Goal: Book appointment/travel/reservation

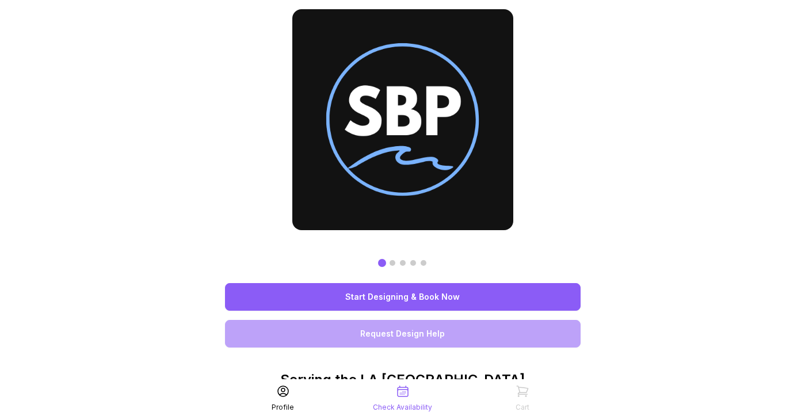
click at [449, 292] on link "Start Designing & Book Now" at bounding box center [402, 297] width 355 height 28
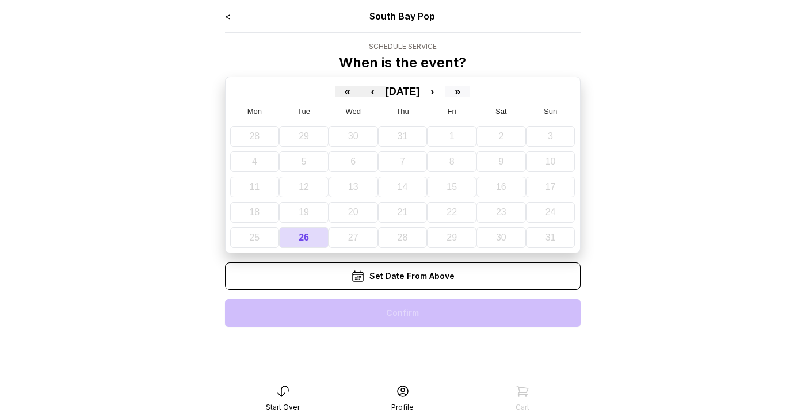
click at [470, 91] on button "»" at bounding box center [457, 91] width 25 height 10
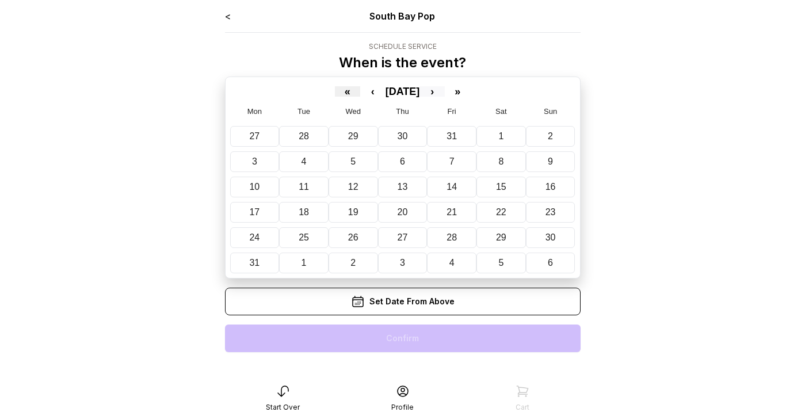
click at [445, 92] on button "›" at bounding box center [431, 91] width 25 height 10
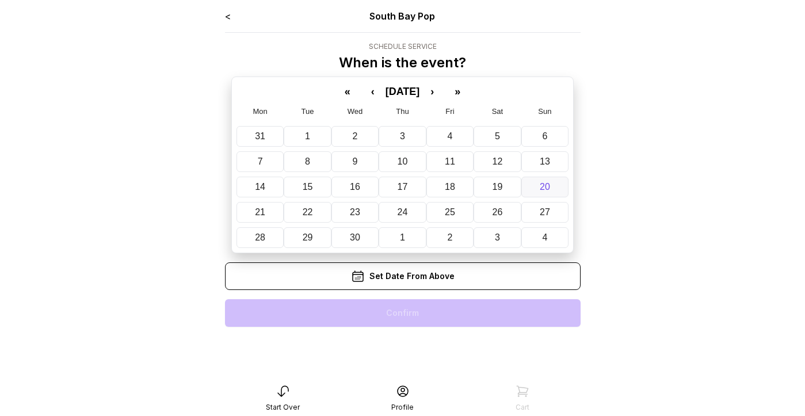
click at [547, 185] on abbr "20" at bounding box center [544, 187] width 10 height 10
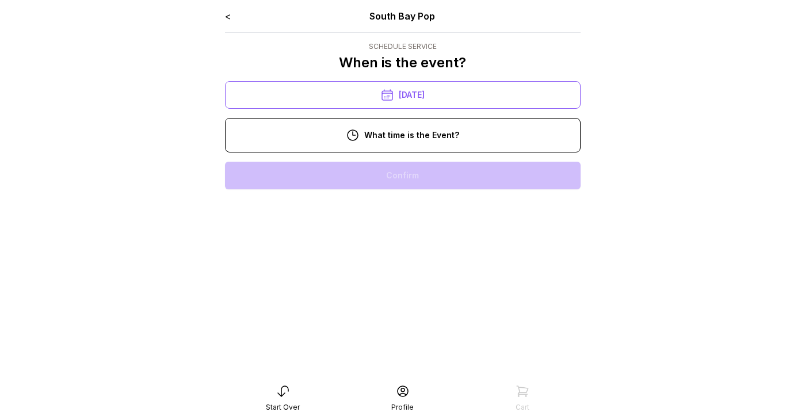
click at [411, 215] on div "11:00 am" at bounding box center [402, 212] width 337 height 28
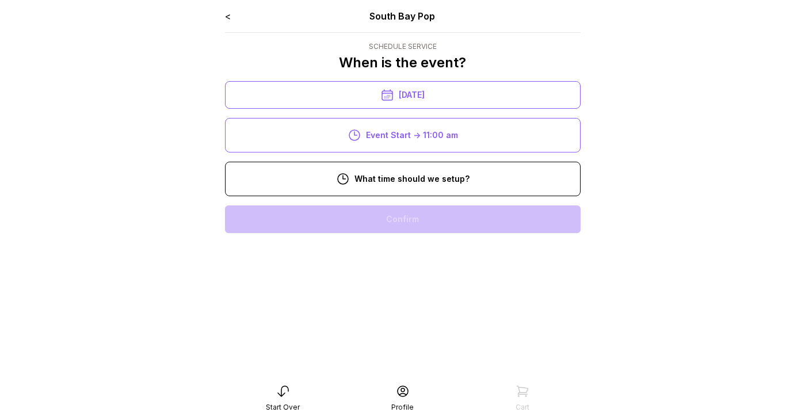
click at [424, 221] on div "8:00 am" at bounding box center [402, 219] width 337 height 28
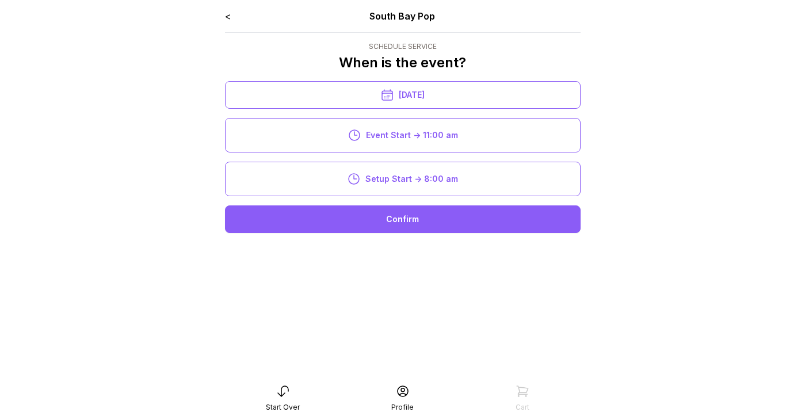
click at [427, 224] on div "Confirm" at bounding box center [402, 219] width 355 height 28
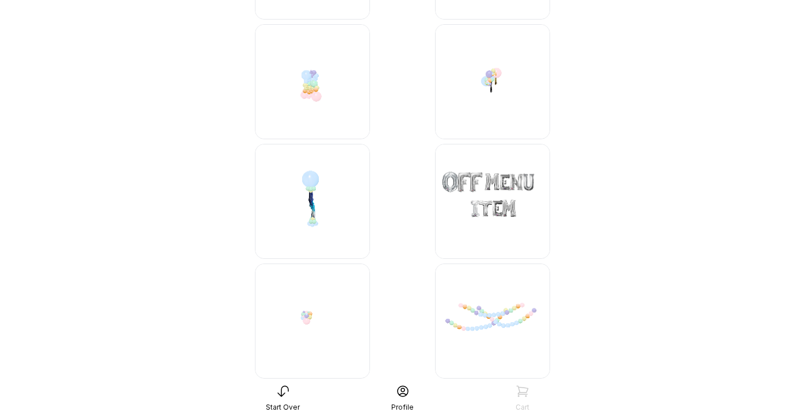
scroll to position [5020, 0]
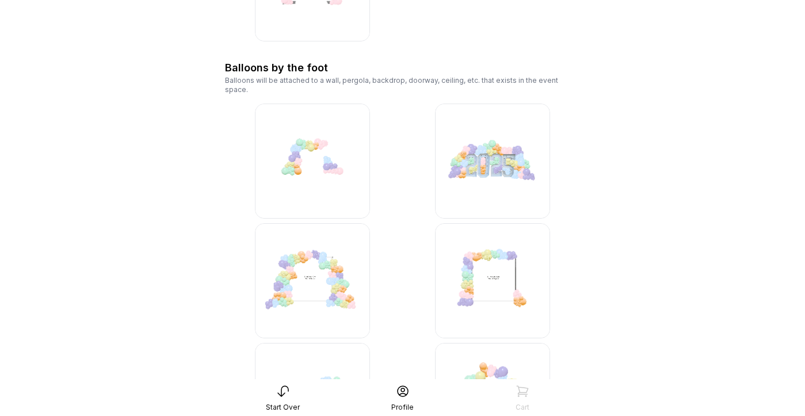
click at [315, 261] on img at bounding box center [312, 280] width 115 height 115
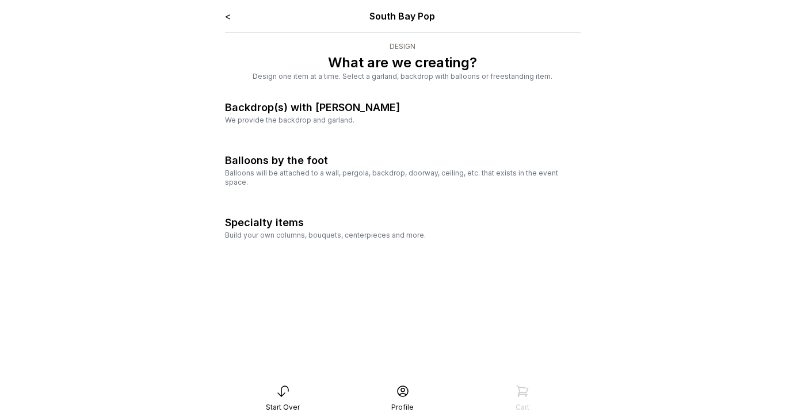
scroll to position [23, 0]
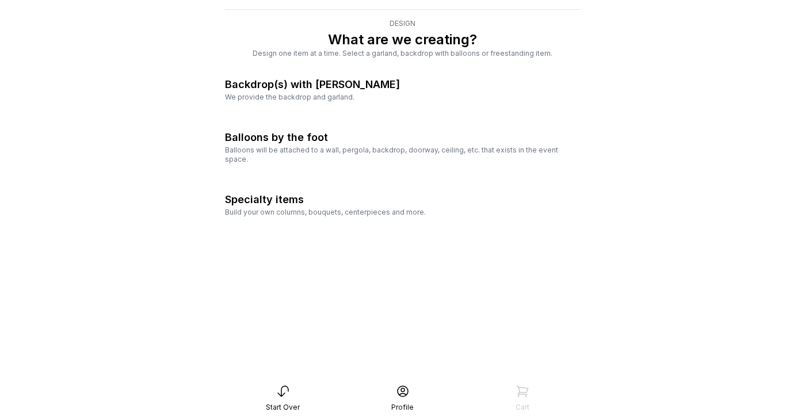
click at [332, 94] on div "We provide the backdrop and garland." at bounding box center [402, 97] width 355 height 9
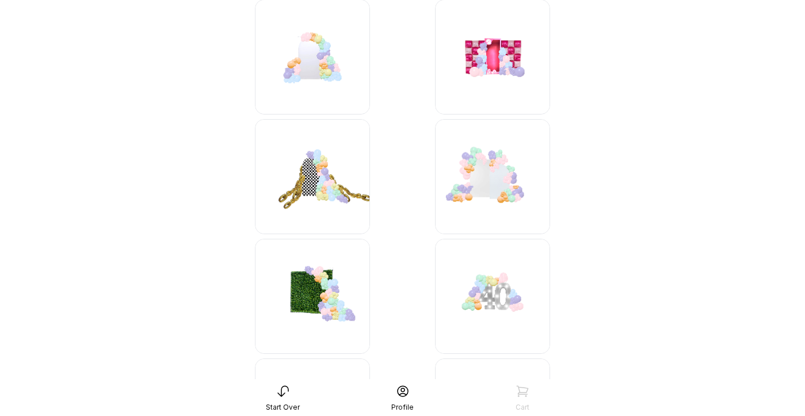
scroll to position [293, 0]
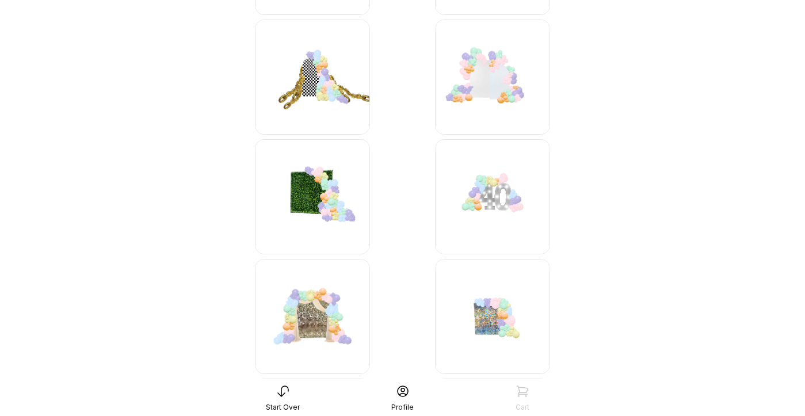
click at [486, 64] on img at bounding box center [492, 77] width 115 height 115
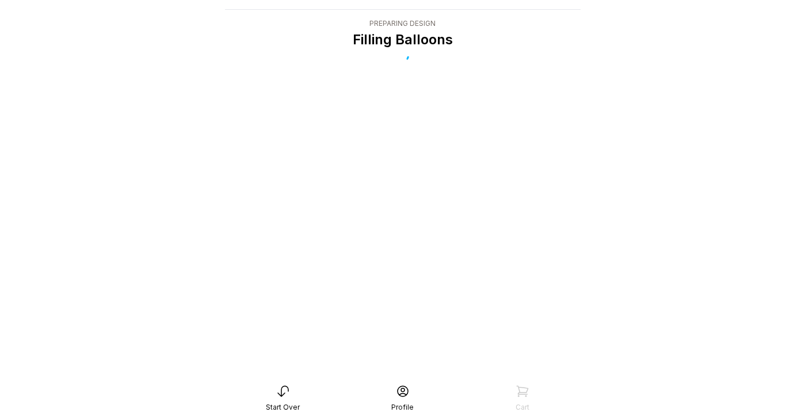
scroll to position [23, 0]
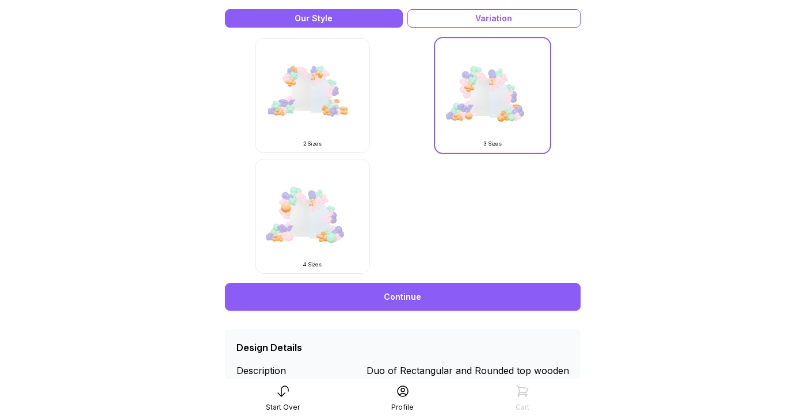
scroll to position [366, 0]
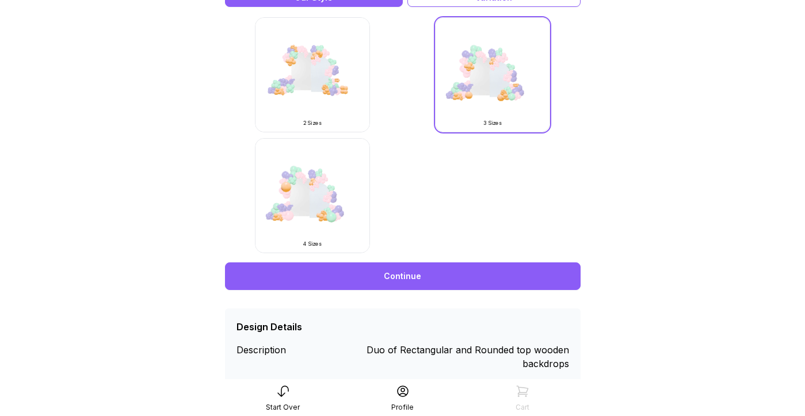
click at [397, 277] on link "Continue" at bounding box center [402, 276] width 355 height 28
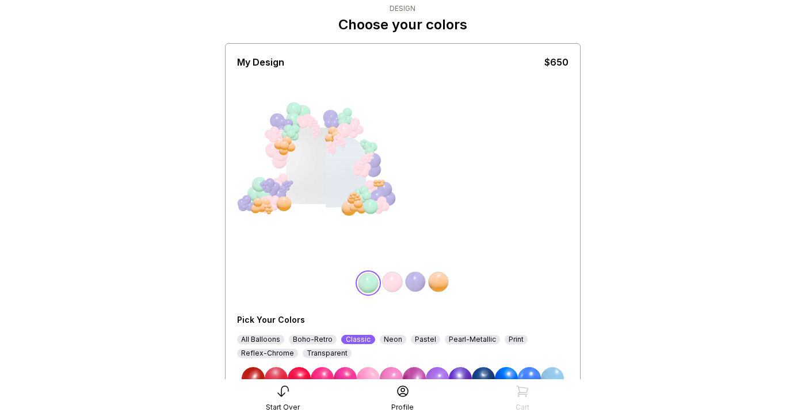
scroll to position [85, 0]
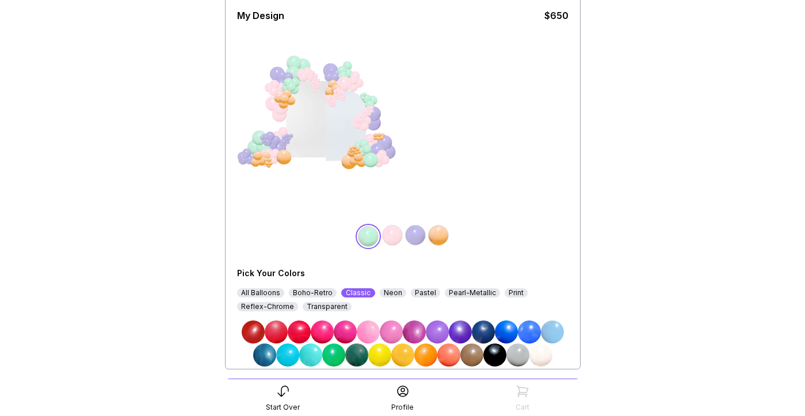
click at [393, 237] on img at bounding box center [392, 235] width 23 height 23
click at [543, 353] on img at bounding box center [540, 354] width 23 height 23
click at [371, 240] on img at bounding box center [366, 235] width 23 height 23
click at [367, 331] on img at bounding box center [368, 331] width 23 height 23
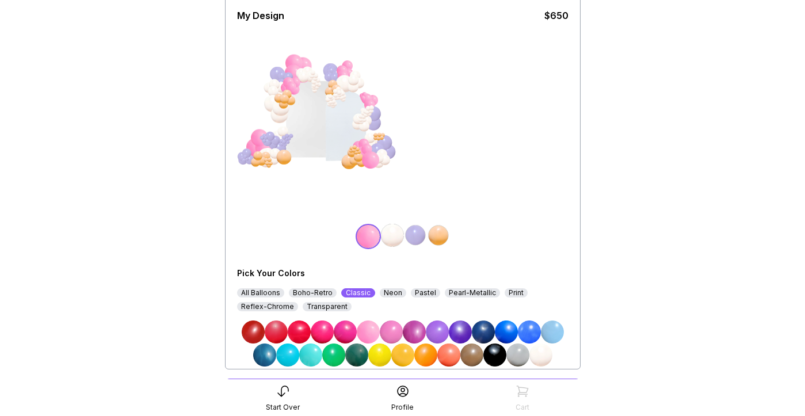
click at [386, 294] on div "Neon" at bounding box center [393, 292] width 26 height 9
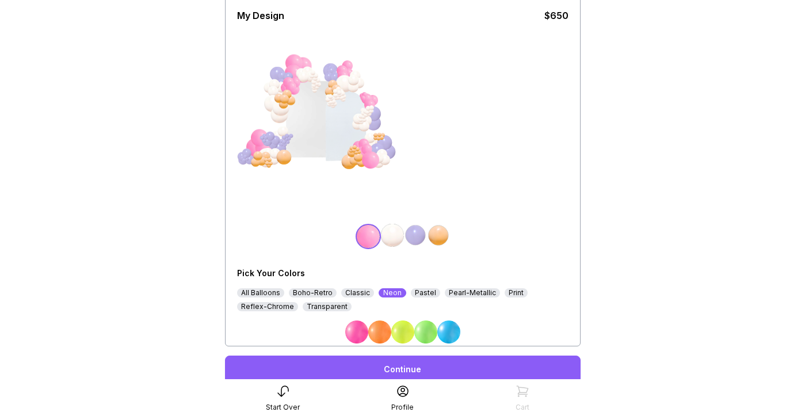
click at [412, 294] on div "Pastel" at bounding box center [425, 292] width 29 height 9
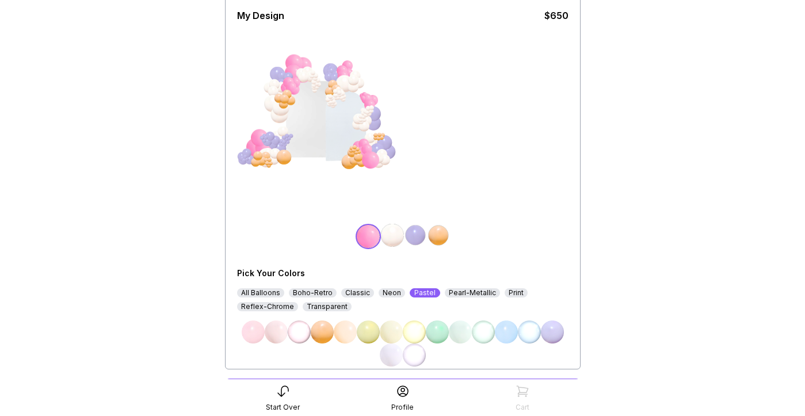
click at [363, 238] on img at bounding box center [368, 236] width 23 height 23
click at [257, 332] on img at bounding box center [253, 331] width 23 height 23
click at [416, 238] on img at bounding box center [415, 235] width 23 height 23
click at [294, 336] on img at bounding box center [299, 331] width 23 height 23
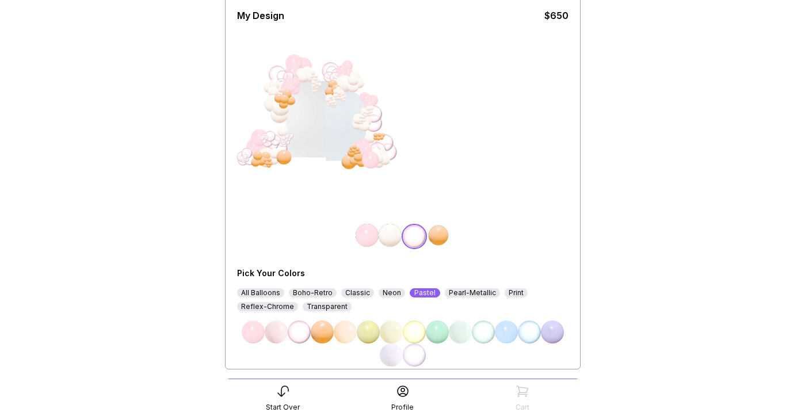
click at [445, 293] on div "Pearl-Metallic" at bounding box center [472, 292] width 55 height 9
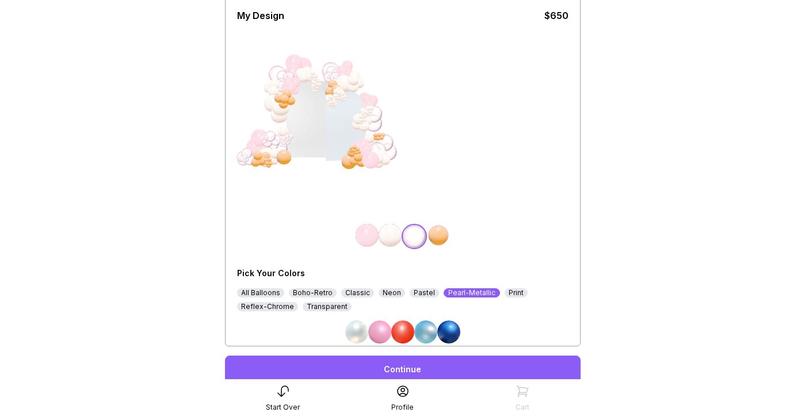
click at [277, 307] on div "Reflex-Chrome" at bounding box center [267, 306] width 61 height 9
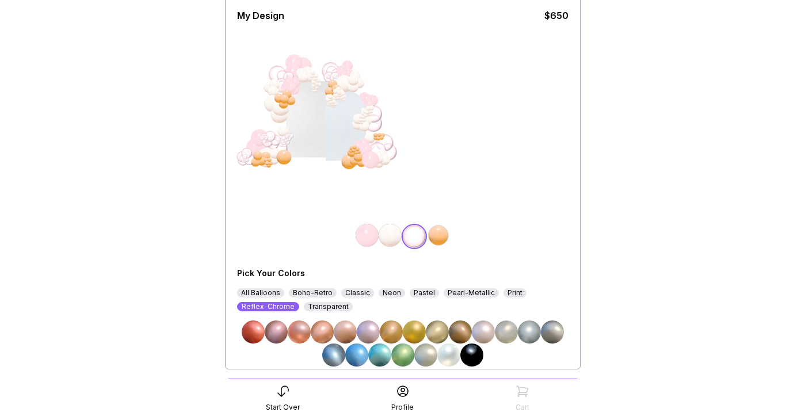
click at [418, 325] on img at bounding box center [414, 331] width 23 height 23
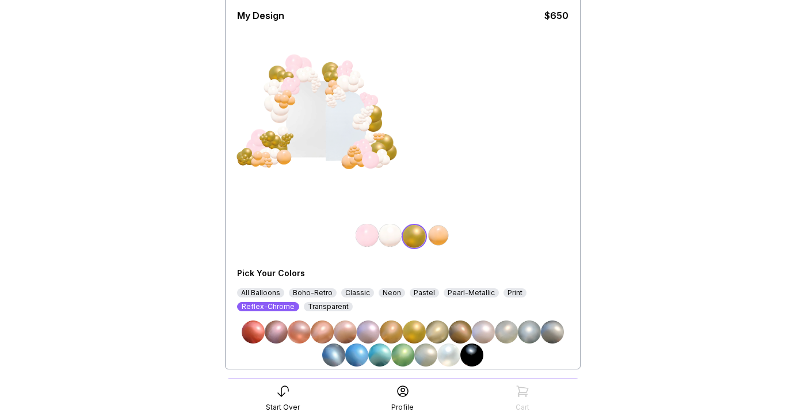
click at [436, 231] on img at bounding box center [438, 235] width 23 height 23
click at [415, 292] on div "Pastel" at bounding box center [423, 292] width 29 height 9
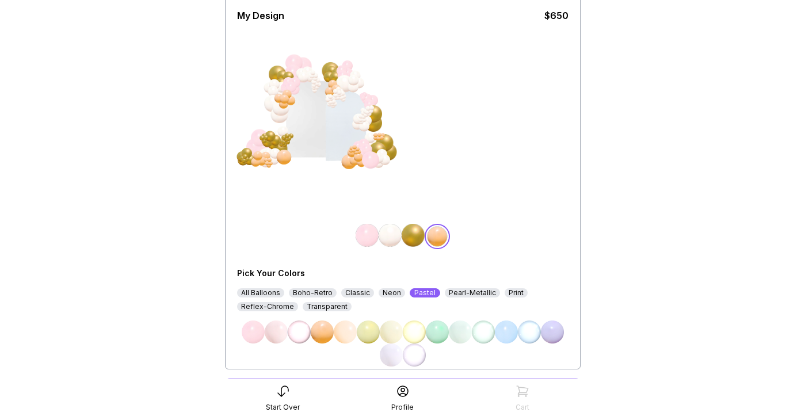
click at [282, 331] on img at bounding box center [276, 331] width 23 height 23
click at [457, 292] on div "Pearl-Metallic" at bounding box center [472, 292] width 55 height 9
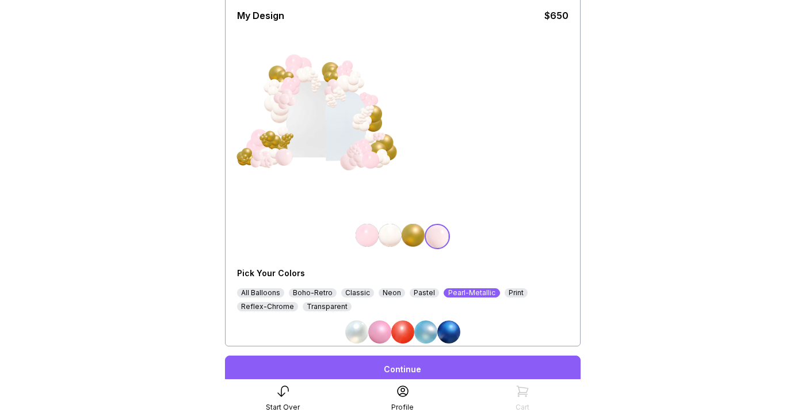
click at [356, 328] on img at bounding box center [356, 331] width 23 height 23
click at [363, 238] on img at bounding box center [366, 235] width 23 height 23
click at [259, 297] on div "All Balloons Boho-Retro Classic Neon Pastel Pearl-Metallic Print Reflex-Chrome …" at bounding box center [402, 299] width 331 height 23
click at [259, 296] on div "All Balloons" at bounding box center [260, 292] width 47 height 9
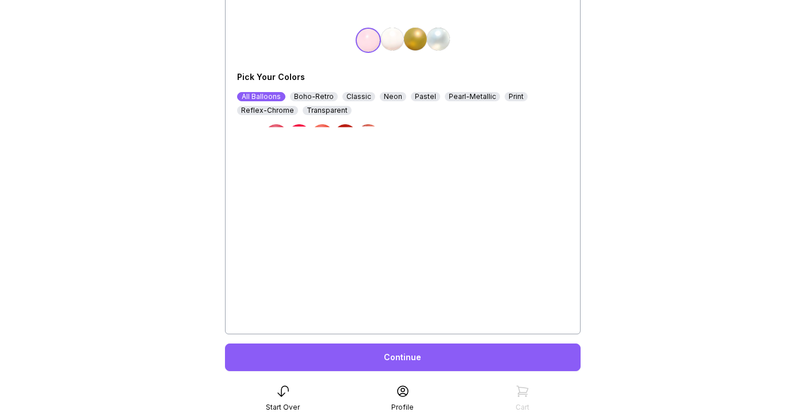
scroll to position [281, 0]
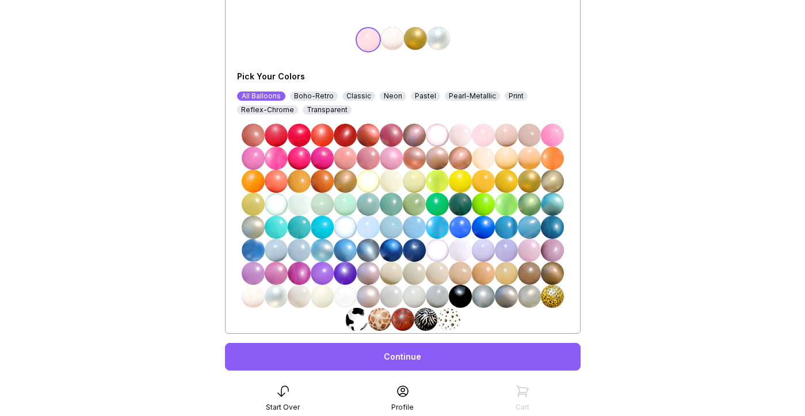
click at [272, 296] on img at bounding box center [276, 296] width 23 height 23
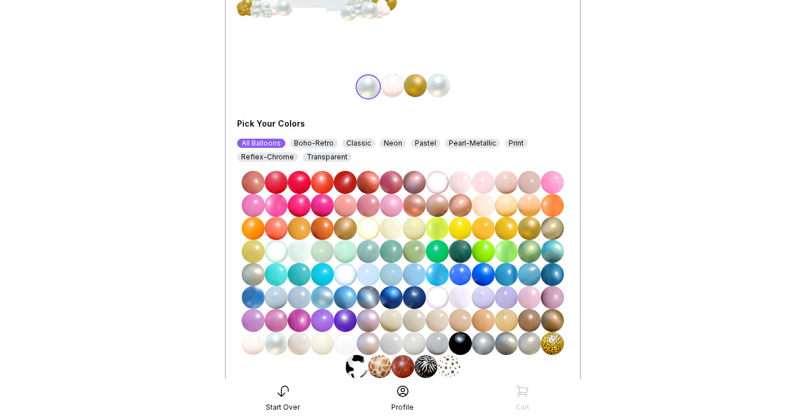
scroll to position [242, 0]
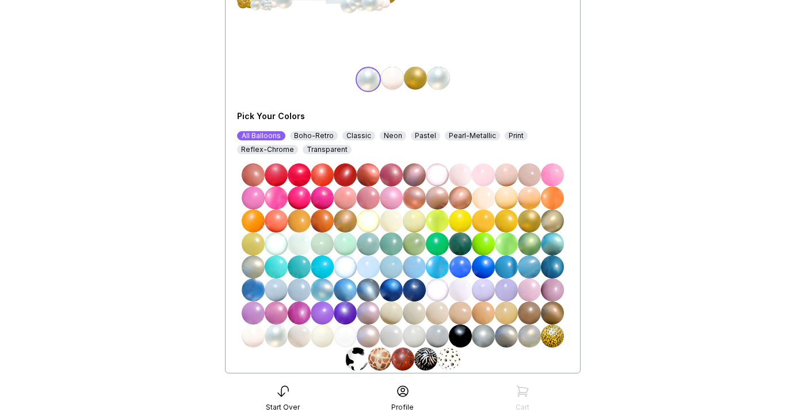
click at [342, 336] on img at bounding box center [345, 335] width 23 height 23
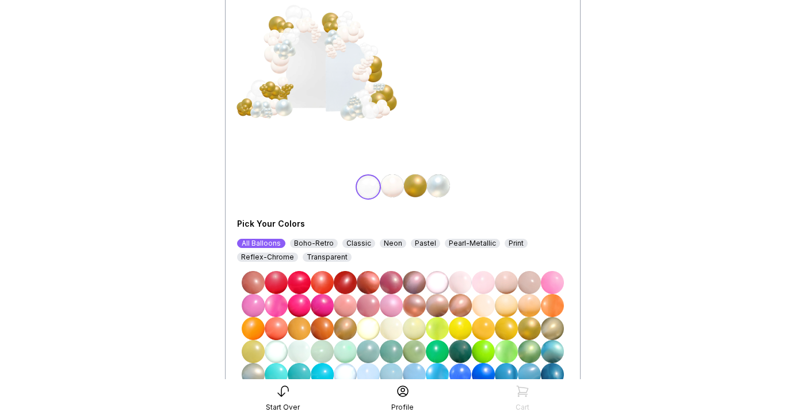
scroll to position [132, 0]
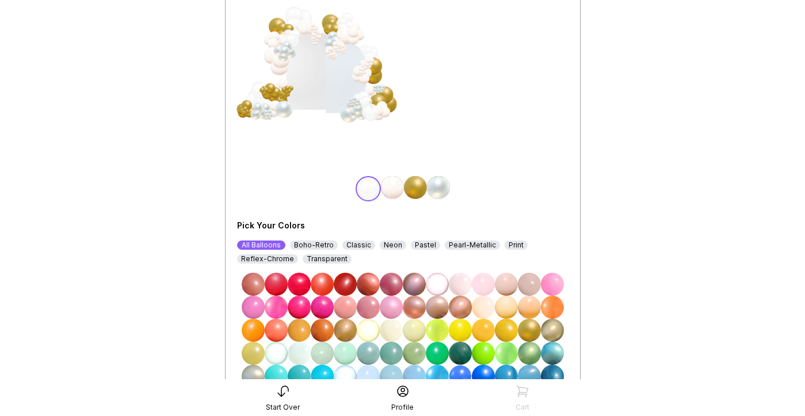
click at [312, 246] on div "Boho-Retro" at bounding box center [314, 244] width 48 height 9
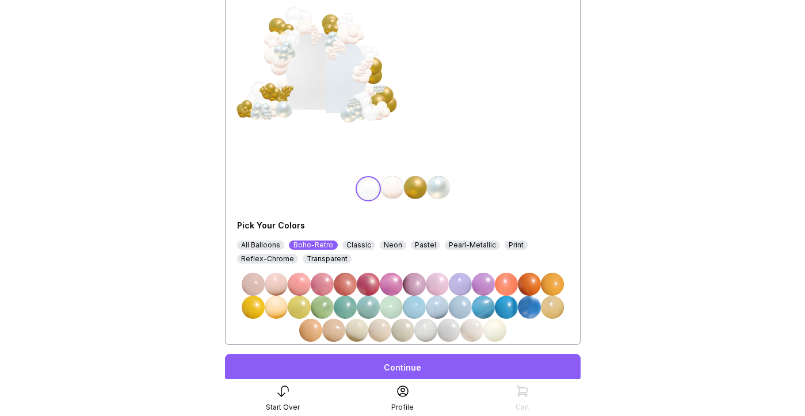
click at [497, 327] on img at bounding box center [494, 330] width 23 height 23
click at [361, 244] on div "Classic" at bounding box center [358, 244] width 33 height 9
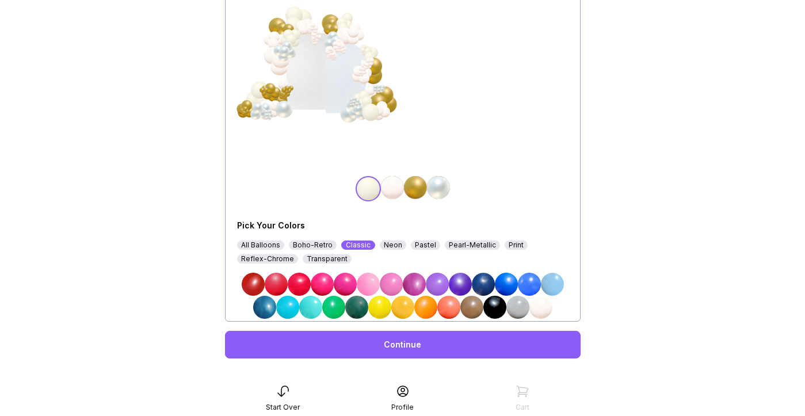
click at [546, 302] on img at bounding box center [540, 307] width 23 height 23
click at [543, 311] on img at bounding box center [540, 307] width 23 height 23
click at [406, 190] on img at bounding box center [415, 187] width 23 height 23
click at [436, 183] on img at bounding box center [438, 187] width 23 height 23
click at [390, 246] on div "Neon" at bounding box center [393, 244] width 26 height 9
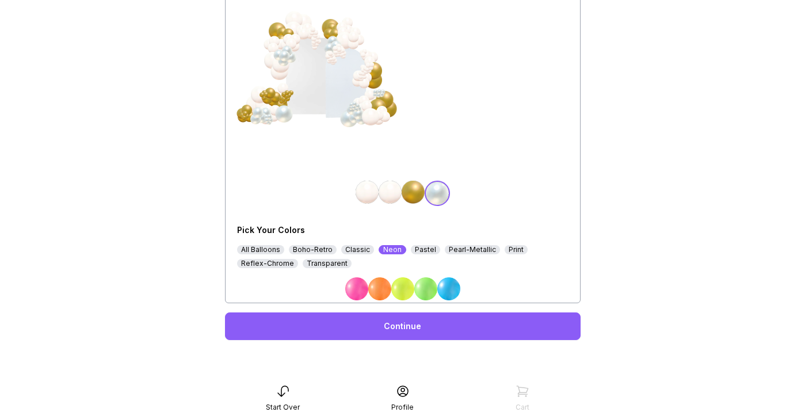
click at [419, 250] on div "Pastel" at bounding box center [425, 249] width 29 height 9
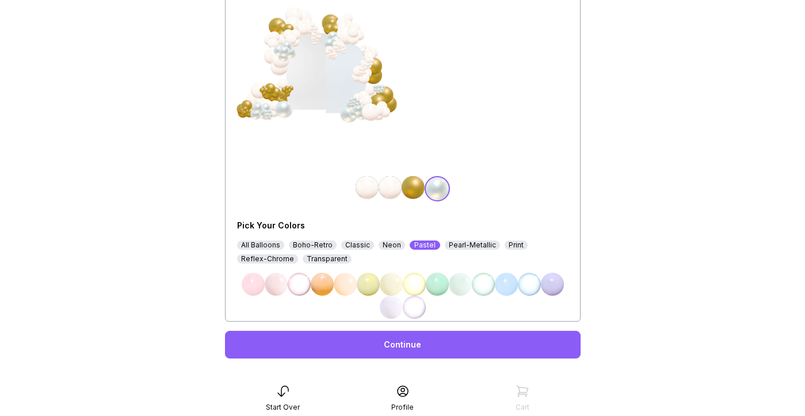
click at [277, 286] on img at bounding box center [276, 284] width 23 height 23
click at [370, 192] on img at bounding box center [366, 187] width 23 height 23
click at [298, 286] on img at bounding box center [299, 284] width 23 height 23
click at [440, 191] on img at bounding box center [438, 187] width 23 height 23
click at [449, 246] on div "Pearl-Metallic" at bounding box center [472, 244] width 55 height 9
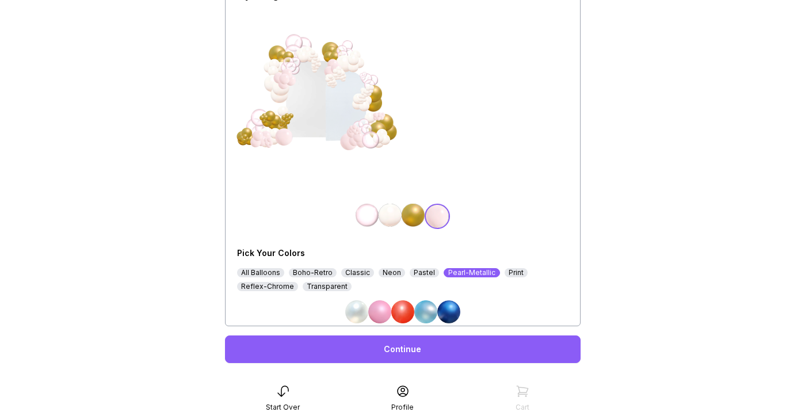
scroll to position [128, 0]
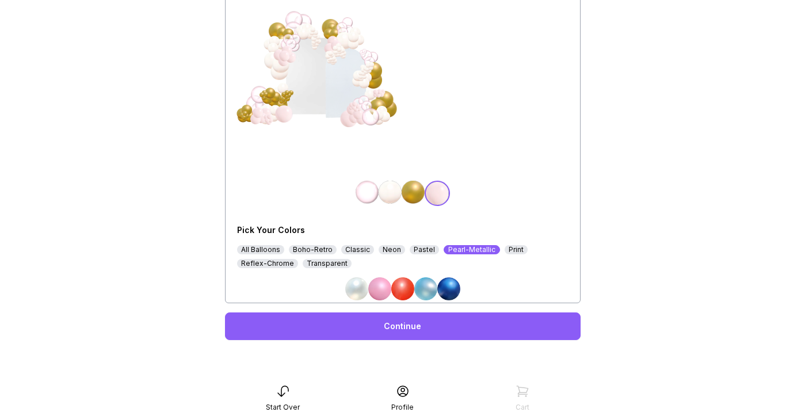
click at [313, 251] on div "Boho-Retro" at bounding box center [313, 249] width 48 height 9
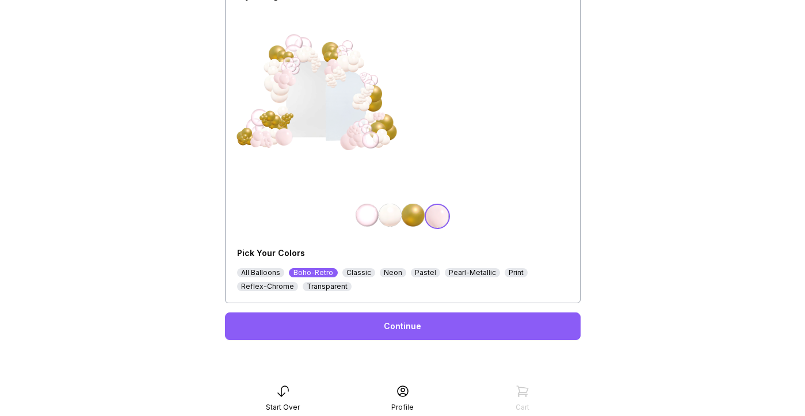
scroll to position [132, 0]
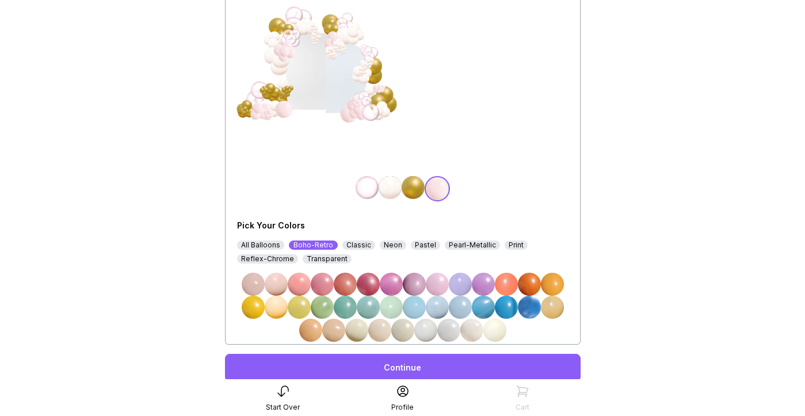
click at [359, 240] on div "Pick Your Colors All Balloons Boho-Retro Classic Neon Pastel Pearl-Metallic Pri…" at bounding box center [402, 275] width 331 height 131
click at [361, 245] on div "Classic" at bounding box center [358, 244] width 33 height 9
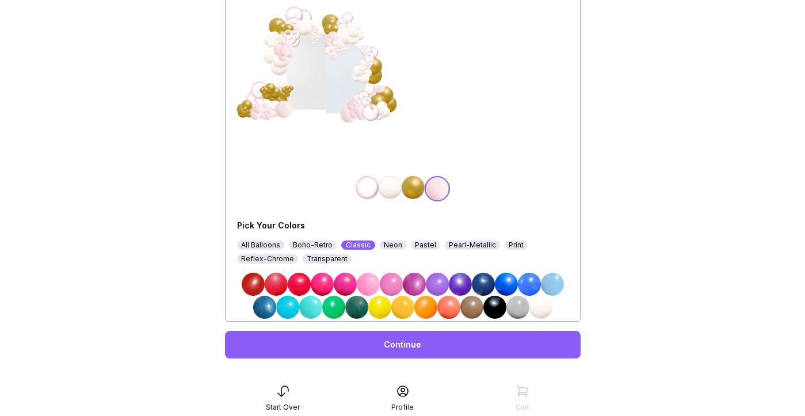
click at [418, 244] on div "Pastel" at bounding box center [425, 244] width 29 height 9
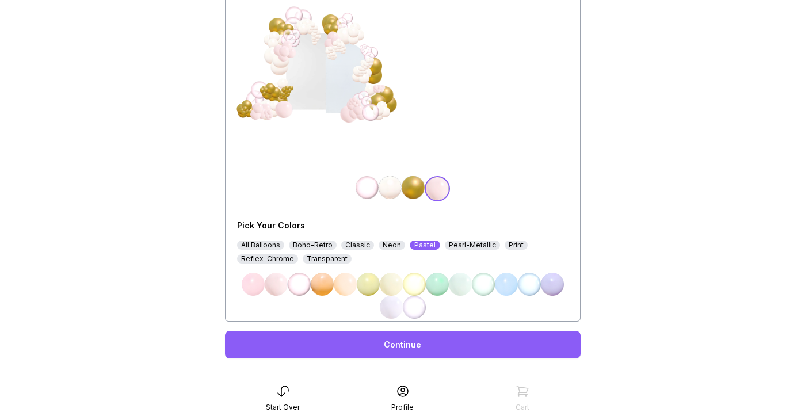
click at [504, 244] on div "Print" at bounding box center [515, 244] width 23 height 9
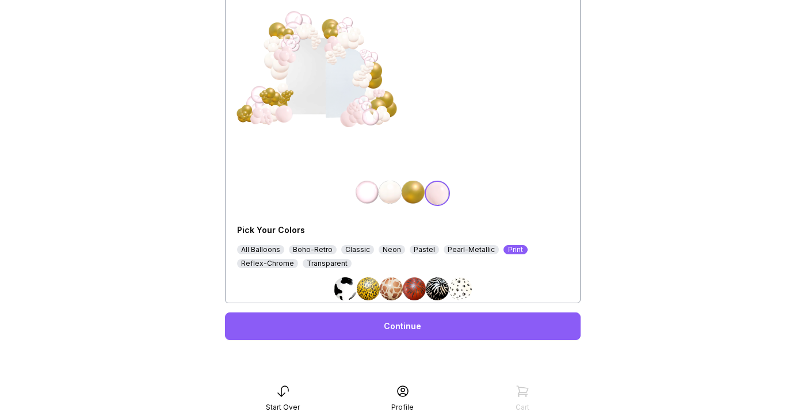
click at [279, 265] on div "Reflex-Chrome" at bounding box center [267, 263] width 61 height 9
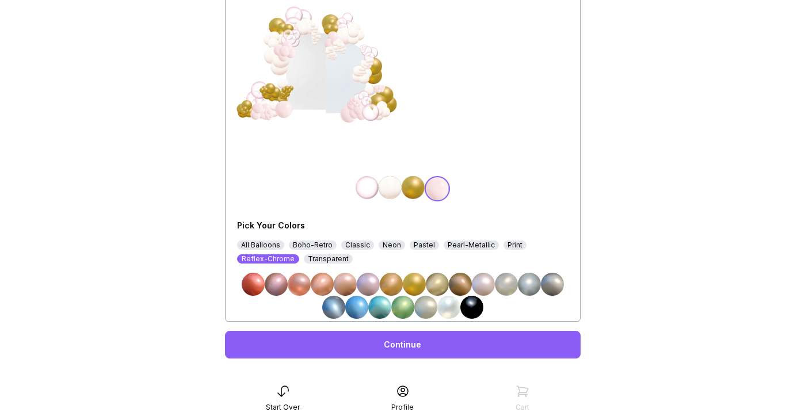
click at [419, 286] on img at bounding box center [414, 284] width 23 height 23
click at [416, 187] on img at bounding box center [412, 187] width 23 height 23
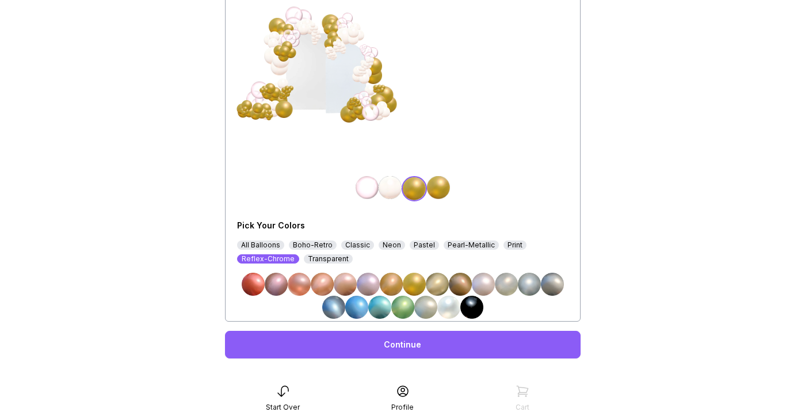
click at [462, 246] on div "Pearl-Metallic" at bounding box center [470, 244] width 55 height 9
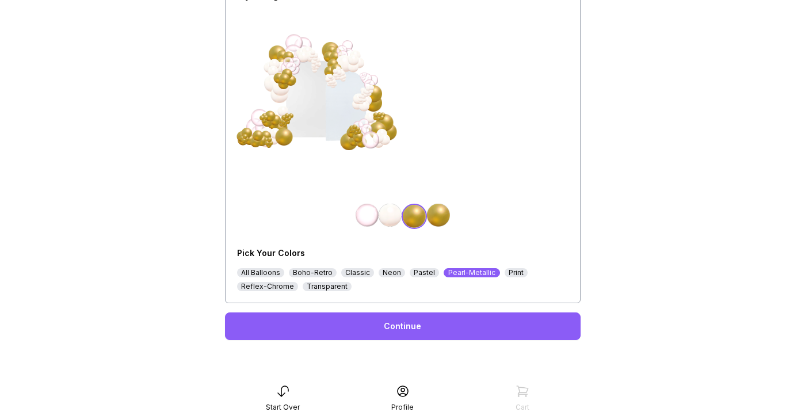
scroll to position [128, 0]
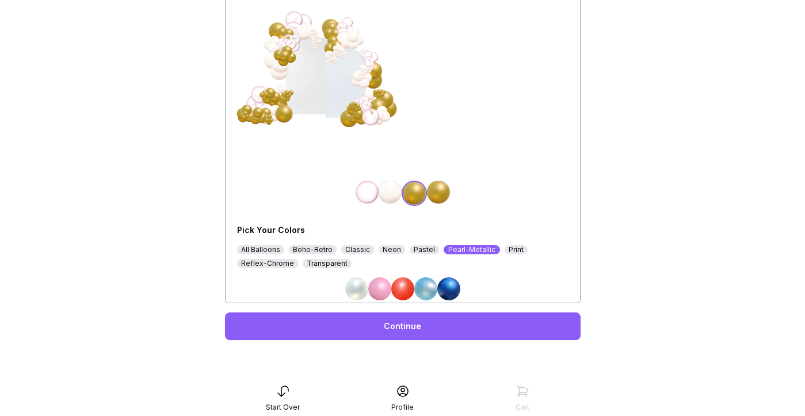
click at [419, 248] on div "Pastel" at bounding box center [423, 249] width 29 height 9
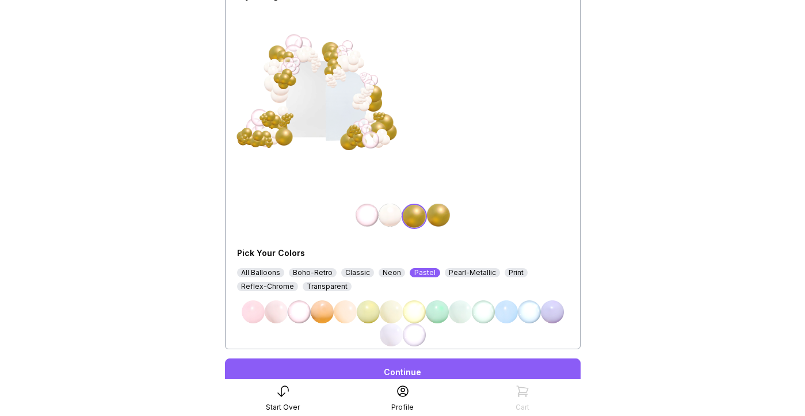
scroll to position [132, 0]
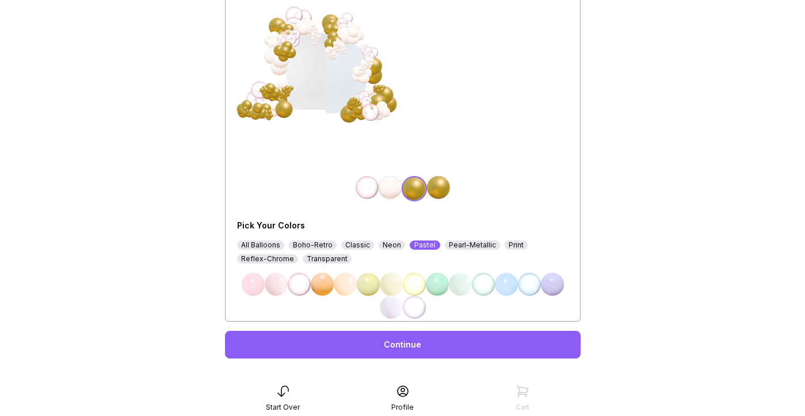
click at [293, 284] on img at bounding box center [299, 284] width 23 height 23
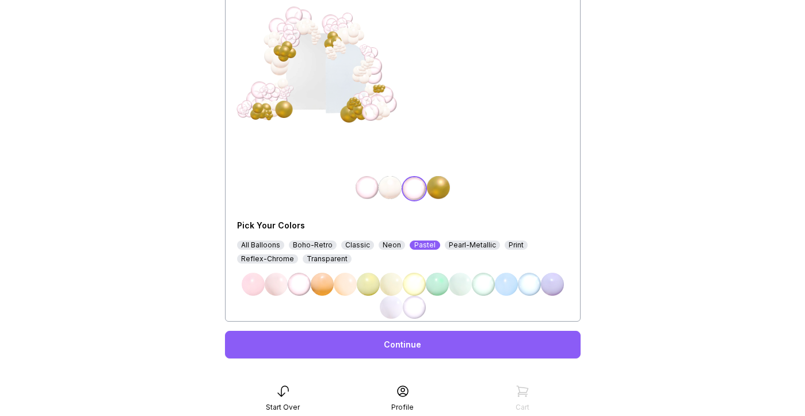
click at [386, 303] on img at bounding box center [391, 307] width 23 height 23
click at [388, 305] on img at bounding box center [391, 307] width 23 height 23
click at [354, 246] on div "Classic" at bounding box center [357, 244] width 33 height 9
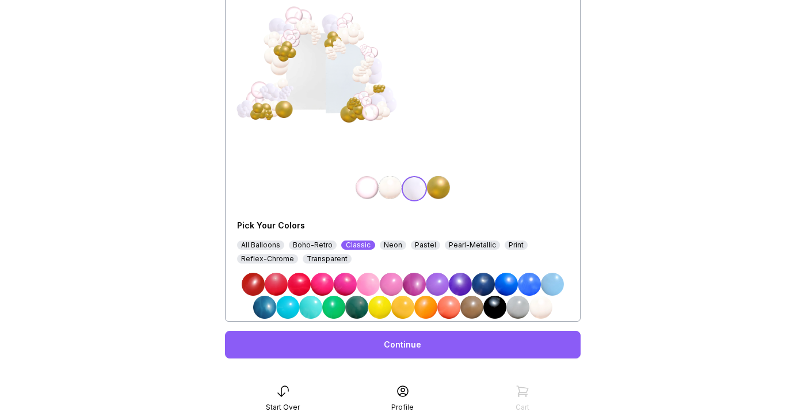
click at [544, 304] on img at bounding box center [540, 307] width 23 height 23
click at [539, 302] on img at bounding box center [540, 307] width 23 height 23
click at [374, 186] on img at bounding box center [366, 187] width 23 height 23
click at [542, 300] on img at bounding box center [540, 307] width 23 height 23
click at [397, 185] on img at bounding box center [392, 187] width 23 height 23
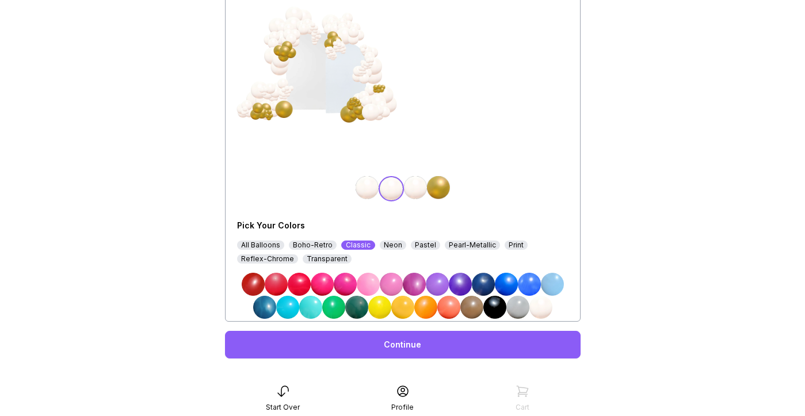
click at [413, 244] on div "Pastel" at bounding box center [425, 244] width 29 height 9
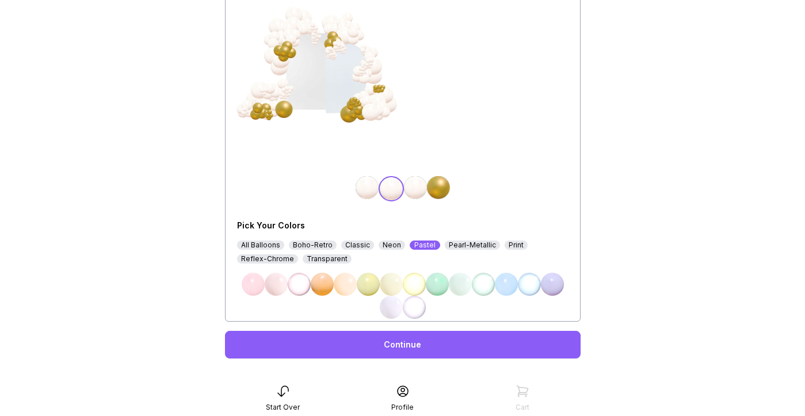
click at [298, 281] on img at bounding box center [299, 284] width 23 height 23
click at [412, 191] on img at bounding box center [415, 187] width 23 height 23
click at [297, 279] on img at bounding box center [299, 284] width 23 height 23
click at [372, 191] on img at bounding box center [366, 187] width 23 height 23
click at [300, 281] on img at bounding box center [299, 284] width 23 height 23
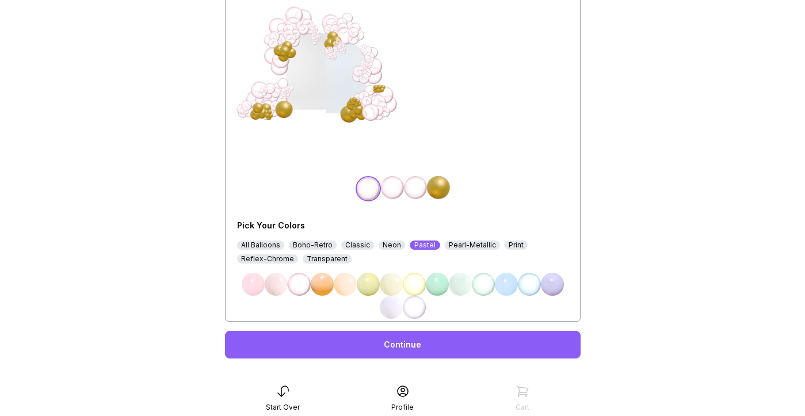
click at [356, 244] on div "Classic" at bounding box center [357, 244] width 33 height 9
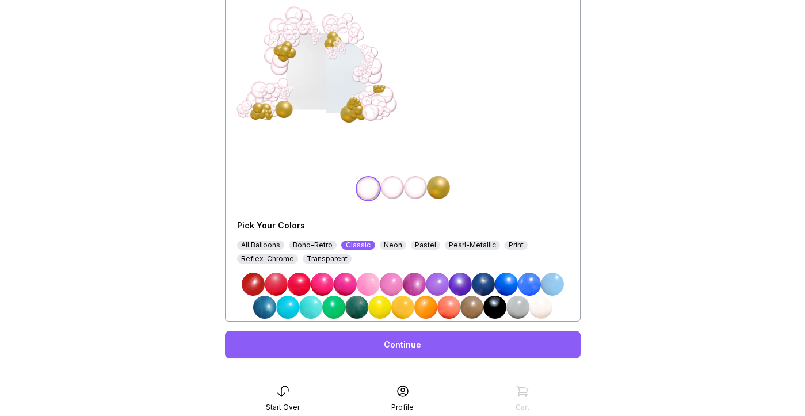
click at [394, 188] on img at bounding box center [392, 187] width 23 height 23
click at [537, 302] on img at bounding box center [540, 307] width 23 height 23
click at [363, 192] on img at bounding box center [366, 187] width 23 height 23
click at [545, 303] on img at bounding box center [540, 307] width 23 height 23
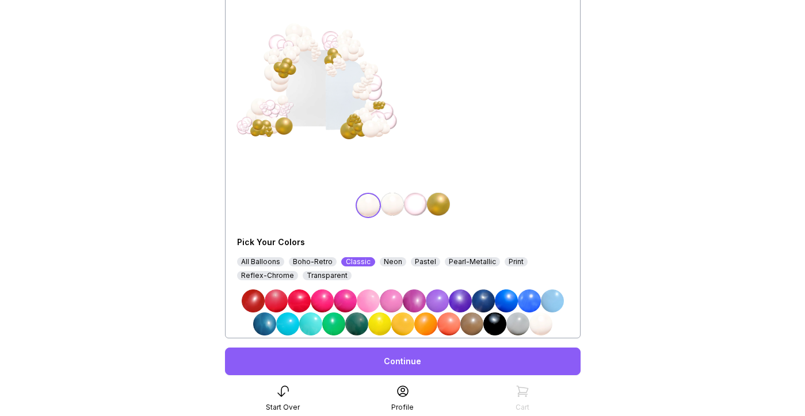
scroll to position [118, 0]
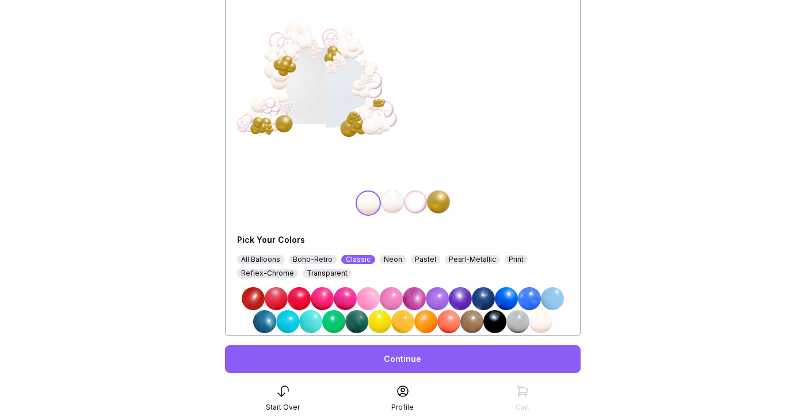
click at [466, 354] on link "Continue" at bounding box center [402, 359] width 355 height 28
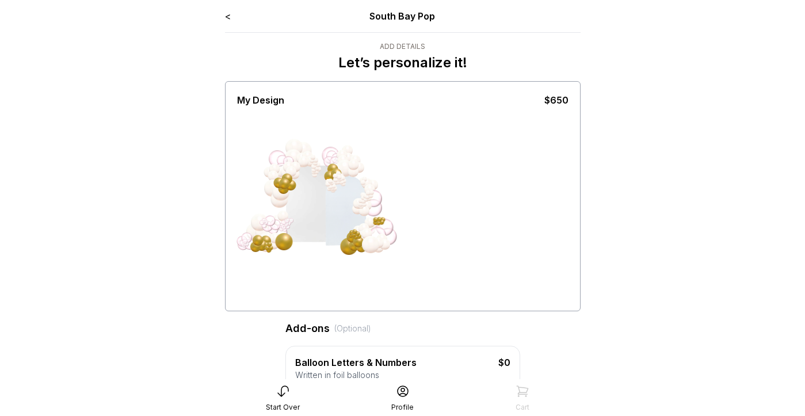
click at [229, 20] on link "<" at bounding box center [228, 16] width 6 height 12
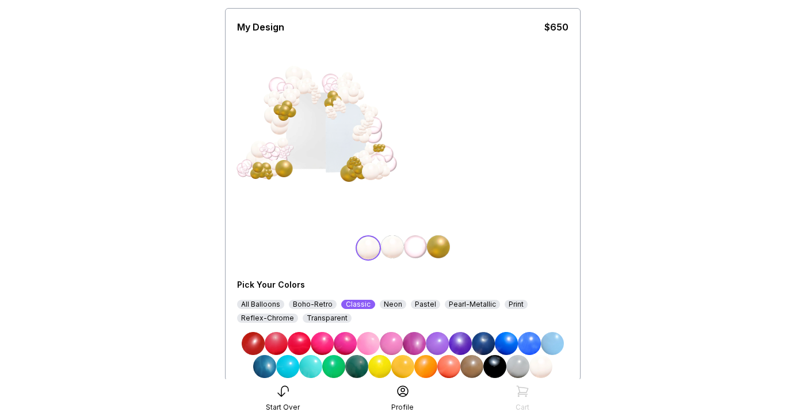
scroll to position [74, 0]
click at [436, 250] on img at bounding box center [438, 246] width 23 height 23
click at [375, 243] on img at bounding box center [366, 246] width 23 height 23
click at [362, 343] on img at bounding box center [368, 342] width 23 height 23
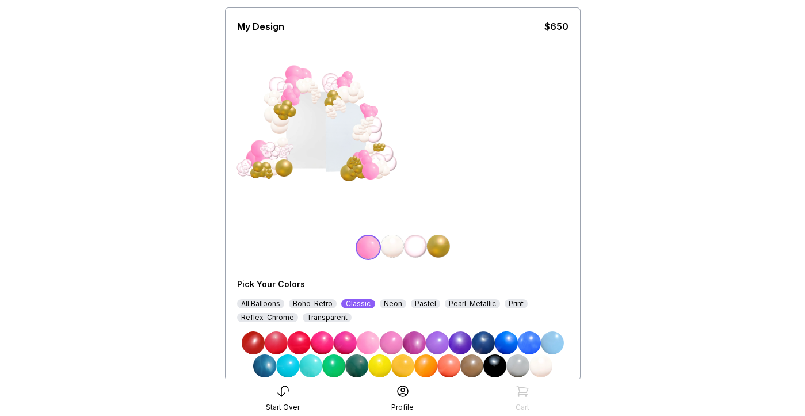
click at [389, 300] on div "Neon" at bounding box center [393, 303] width 26 height 9
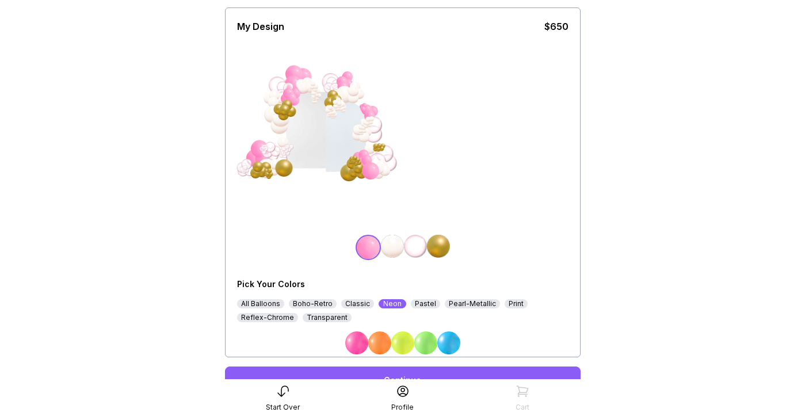
click at [414, 302] on div "Pastel" at bounding box center [425, 303] width 29 height 9
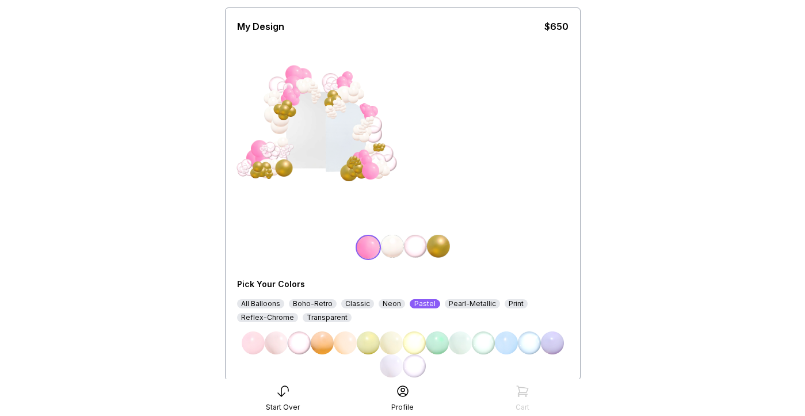
click at [256, 345] on img at bounding box center [253, 342] width 23 height 23
click at [371, 251] on img at bounding box center [368, 247] width 23 height 23
click at [269, 304] on div "All Balloons" at bounding box center [260, 303] width 47 height 9
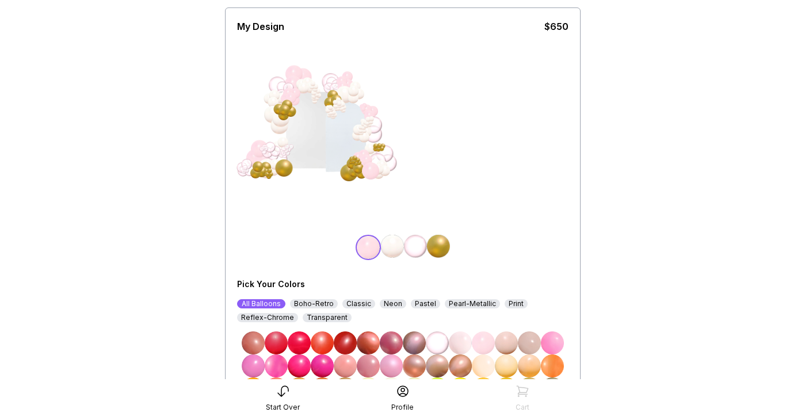
click at [355, 304] on div "Classic" at bounding box center [358, 303] width 33 height 9
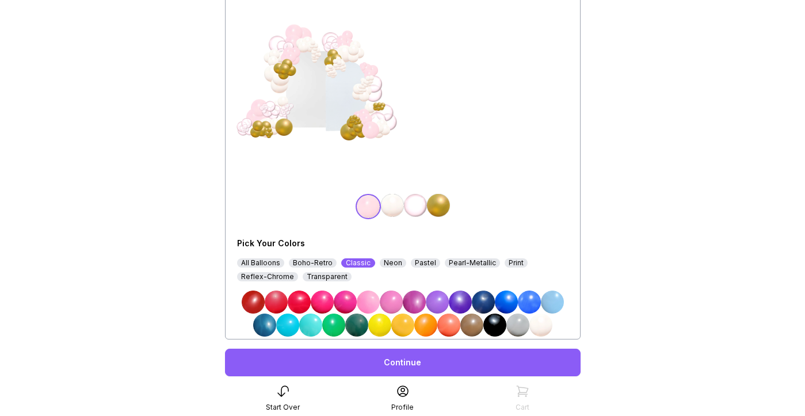
scroll to position [120, 0]
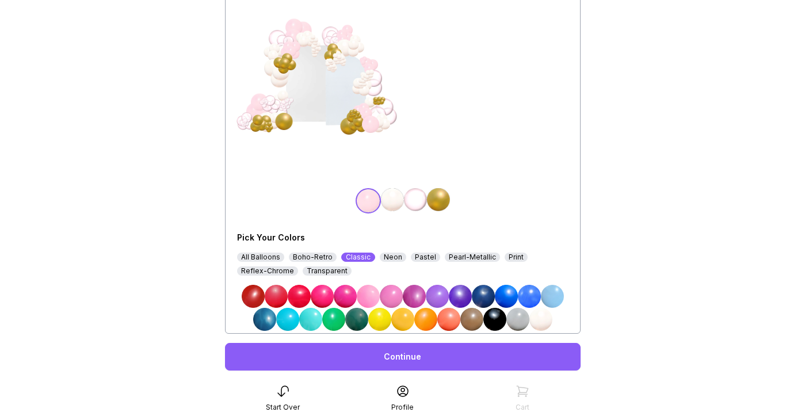
click at [538, 317] on img at bounding box center [540, 319] width 23 height 23
click at [385, 203] on img at bounding box center [392, 199] width 23 height 23
click at [541, 316] on img at bounding box center [540, 319] width 23 height 23
click at [429, 200] on img at bounding box center [438, 199] width 23 height 23
click at [412, 255] on div "Pastel" at bounding box center [425, 256] width 29 height 9
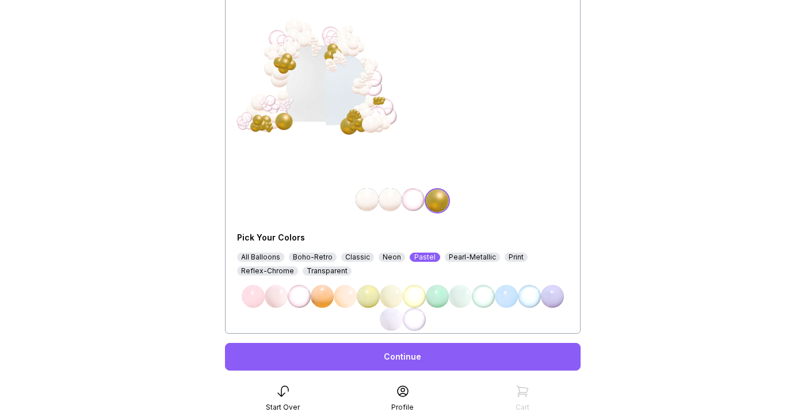
click at [279, 299] on img at bounding box center [276, 296] width 23 height 23
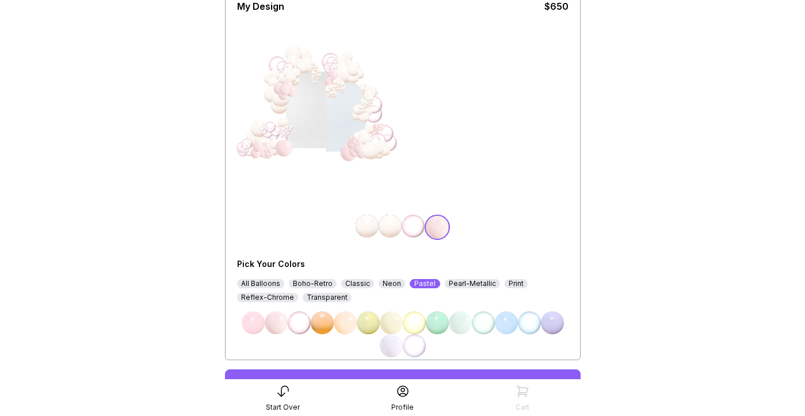
scroll to position [127, 0]
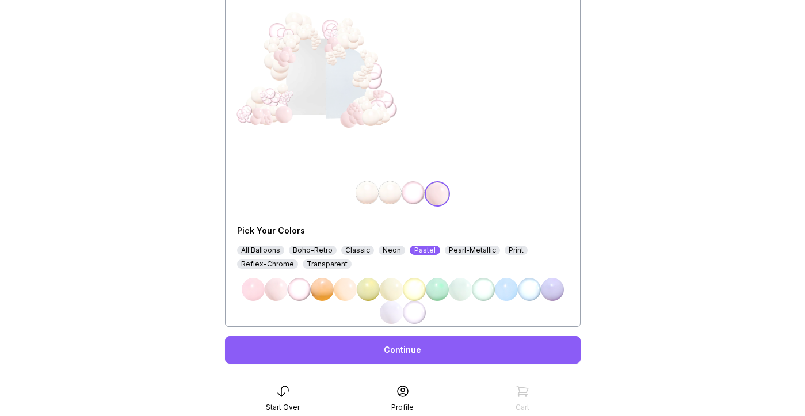
click at [408, 346] on link "Continue" at bounding box center [402, 350] width 355 height 28
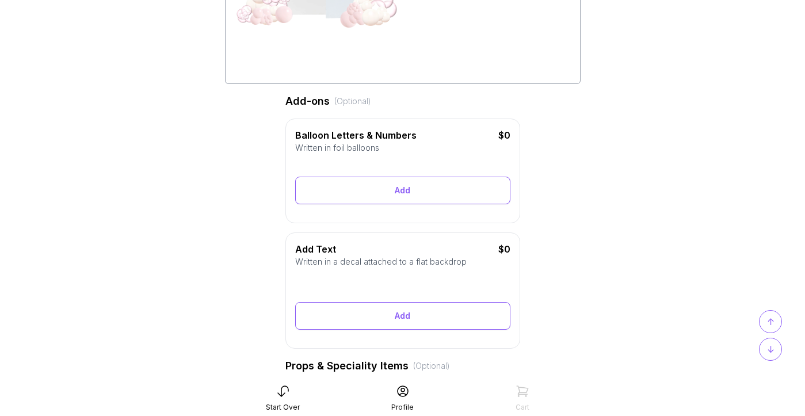
scroll to position [232, 0]
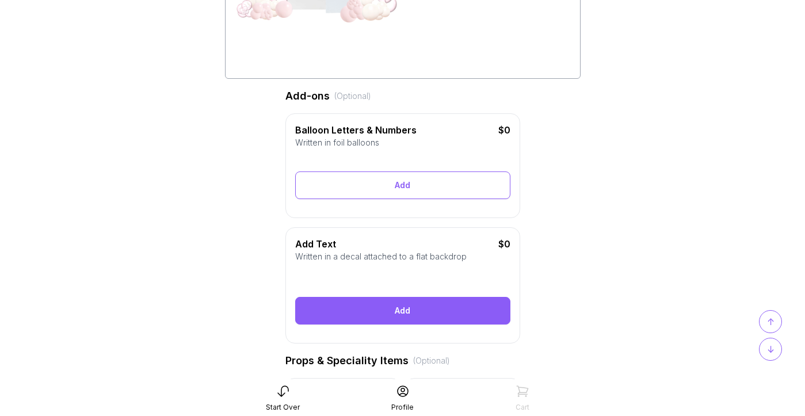
click at [410, 309] on div "Add" at bounding box center [402, 311] width 215 height 28
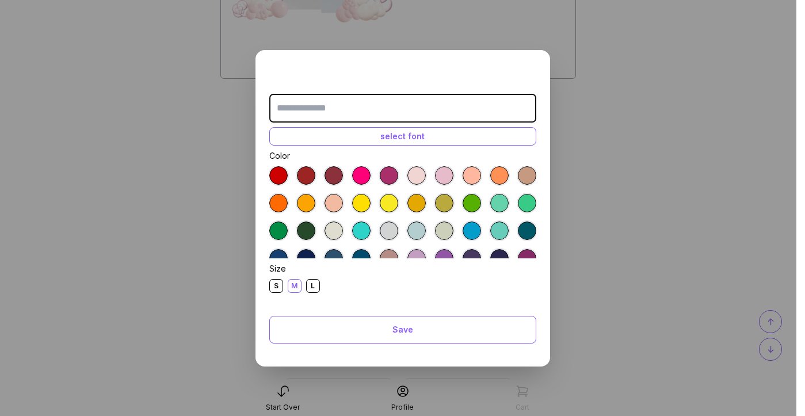
click at [405, 106] on input "text" at bounding box center [402, 108] width 267 height 29
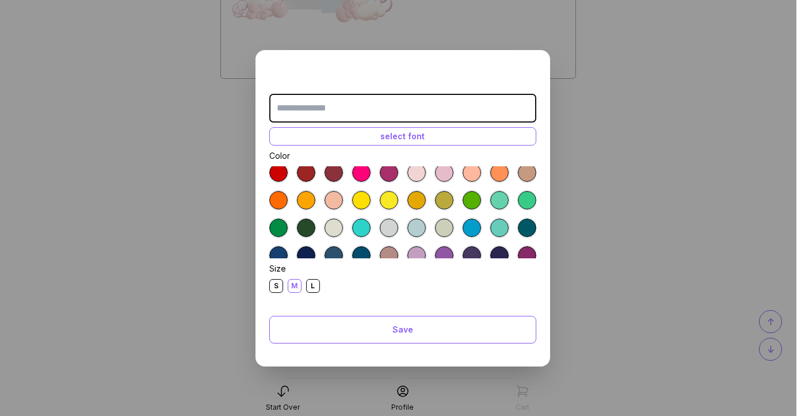
scroll to position [0, 0]
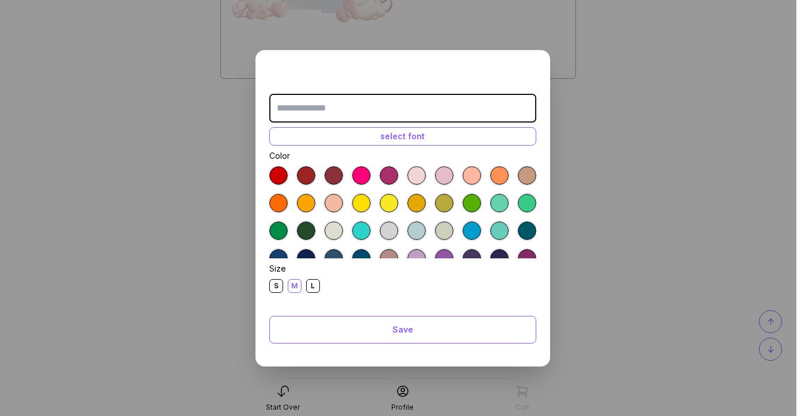
click at [419, 203] on div at bounding box center [416, 203] width 18 height 18
click at [398, 107] on input "text" at bounding box center [402, 108] width 267 height 29
click at [403, 140] on div "select font" at bounding box center [402, 136] width 267 height 18
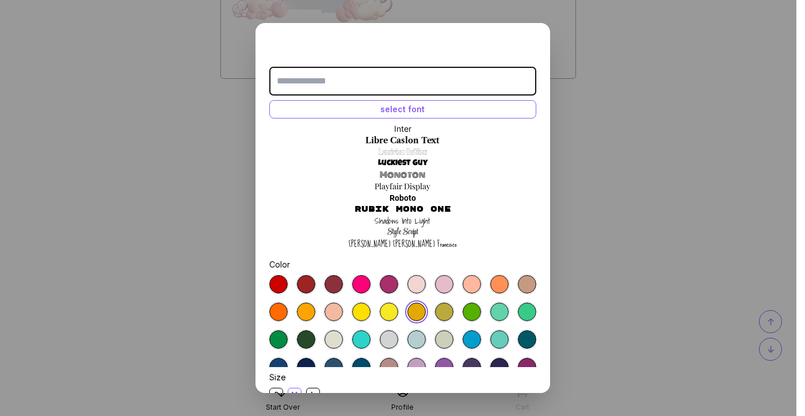
click at [408, 232] on link "Style Script" at bounding box center [402, 233] width 31 height 12
click at [379, 83] on input "text" at bounding box center [402, 81] width 267 height 29
click at [399, 108] on div "select font" at bounding box center [402, 109] width 267 height 18
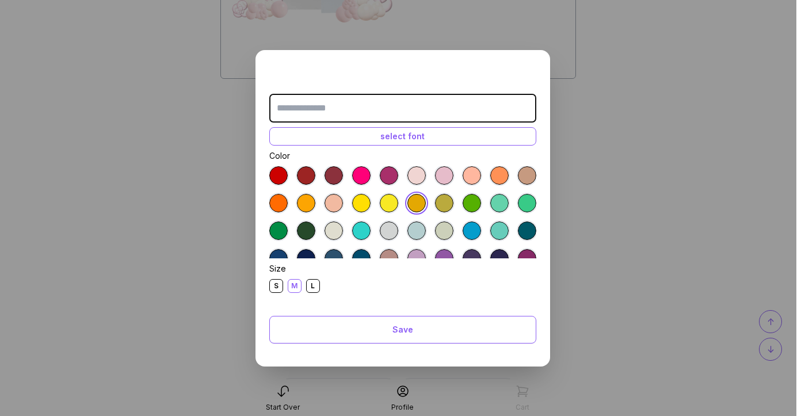
click at [377, 110] on input "text" at bounding box center [402, 108] width 267 height 29
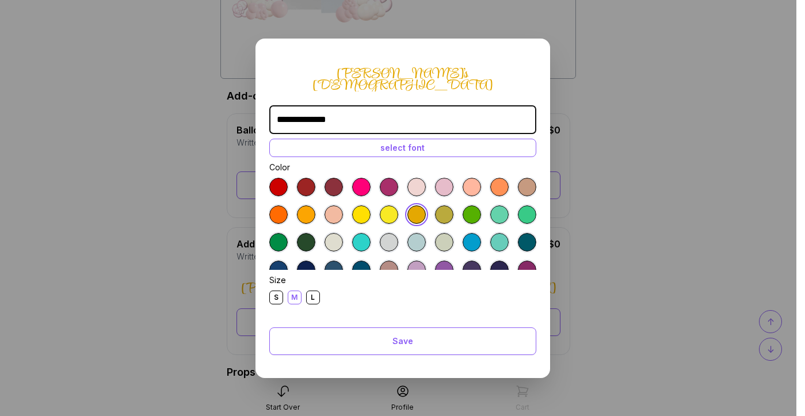
click at [339, 112] on input "**********" at bounding box center [402, 119] width 267 height 29
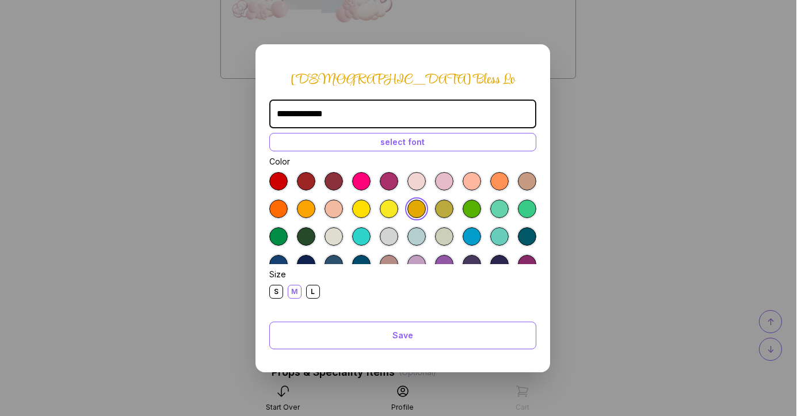
type input "**********"
click at [324, 112] on input "**********" at bounding box center [402, 113] width 267 height 29
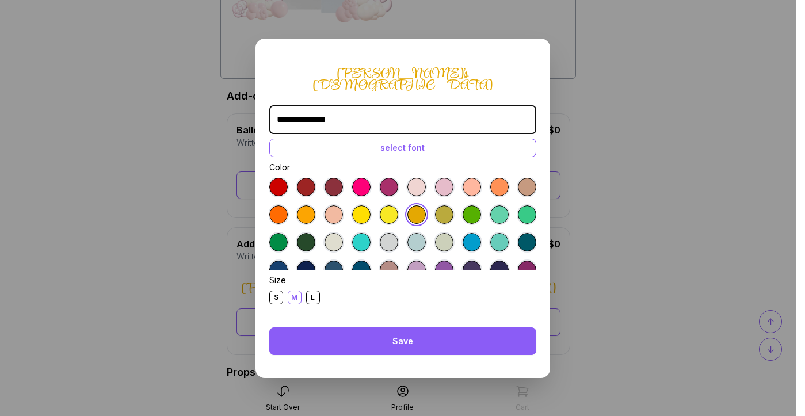
type input "**********"
click at [436, 334] on div "Save" at bounding box center [402, 341] width 267 height 28
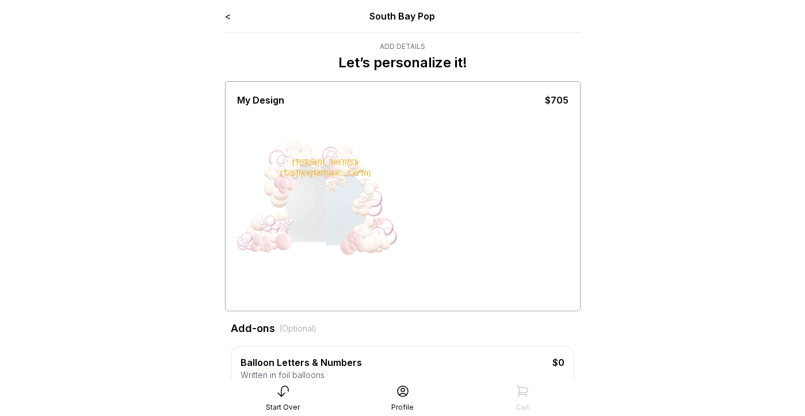
click at [297, 161] on div "Lodi's Baptism" at bounding box center [325, 169] width 90 height 22
drag, startPoint x: 304, startPoint y: 165, endPoint x: 304, endPoint y: 174, distance: 8.6
click at [304, 174] on div "Lodi's Baptism" at bounding box center [323, 208] width 86 height 101
drag, startPoint x: 302, startPoint y: 165, endPoint x: 324, endPoint y: 235, distance: 72.8
click at [324, 235] on div "Lodi's Baptism" at bounding box center [323, 208] width 86 height 101
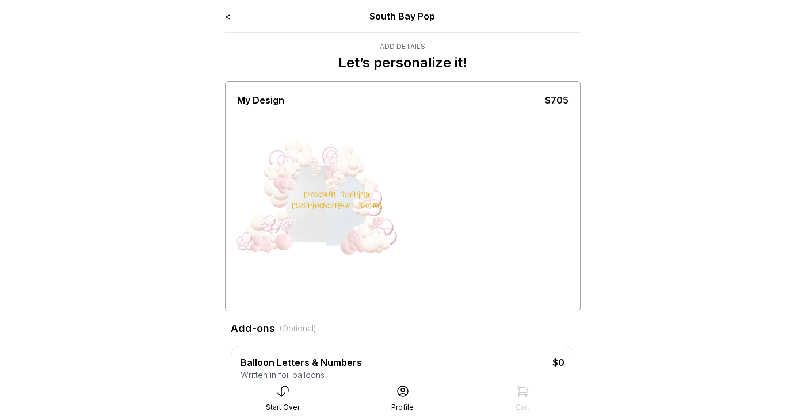
drag, startPoint x: 313, startPoint y: 201, endPoint x: 315, endPoint y: 193, distance: 8.2
click at [315, 193] on div "Lodi's Baptism" at bounding box center [336, 201] width 90 height 22
click at [342, 212] on div at bounding box center [346, 210] width 43 height 72
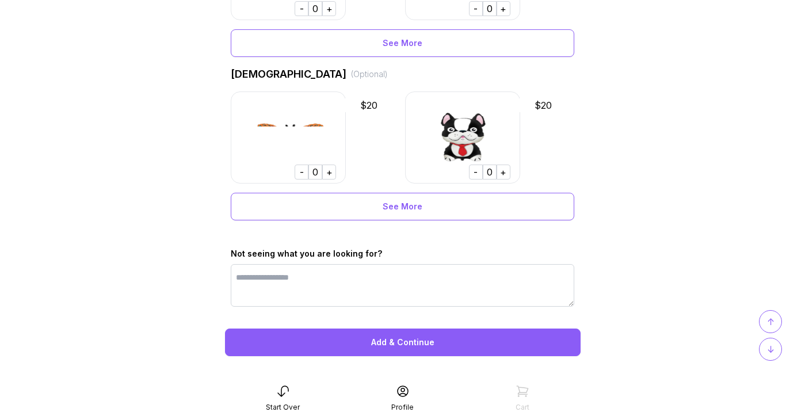
scroll to position [873, 0]
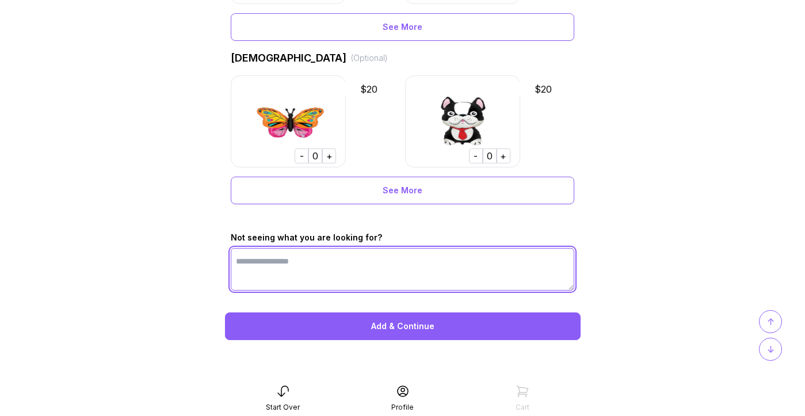
click at [397, 274] on textarea at bounding box center [402, 269] width 343 height 43
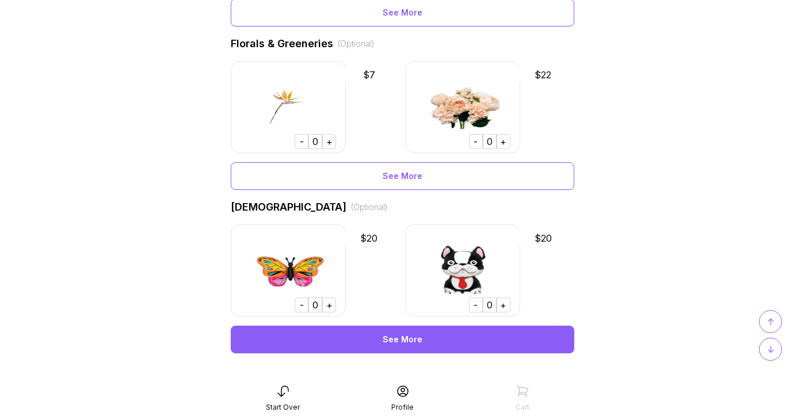
scroll to position [713, 0]
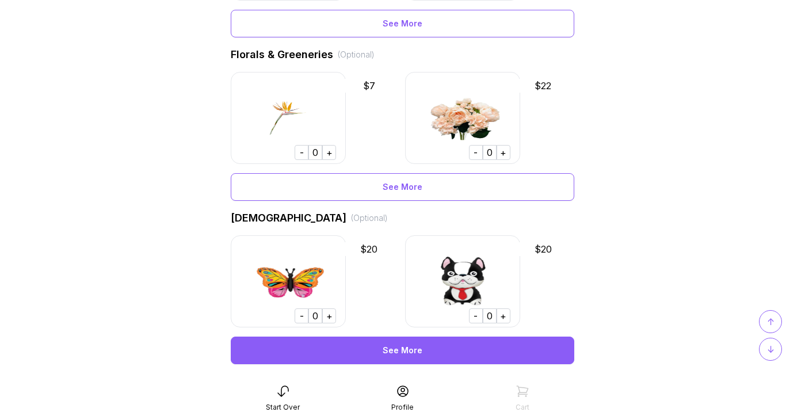
click at [392, 360] on div "See More" at bounding box center [402, 350] width 343 height 28
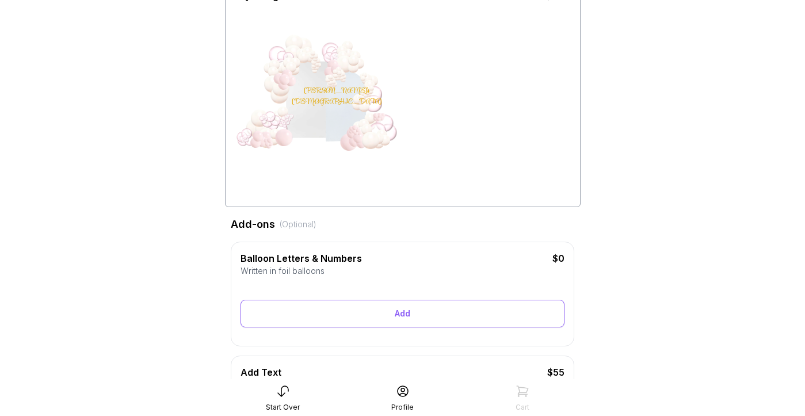
scroll to position [0, 0]
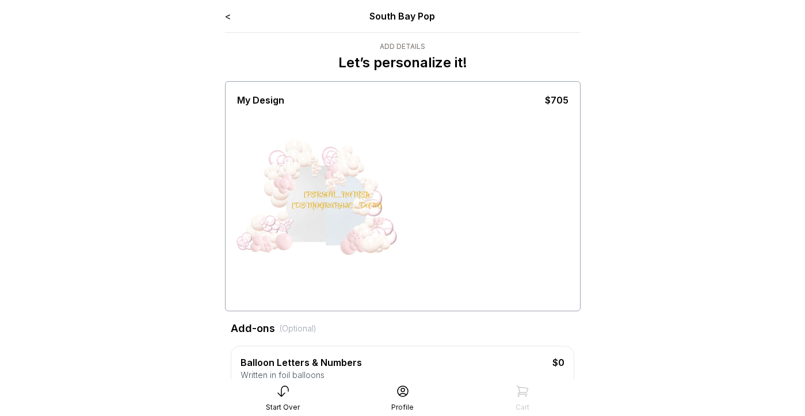
click at [309, 193] on div "Lodi's Baptism" at bounding box center [336, 201] width 90 height 22
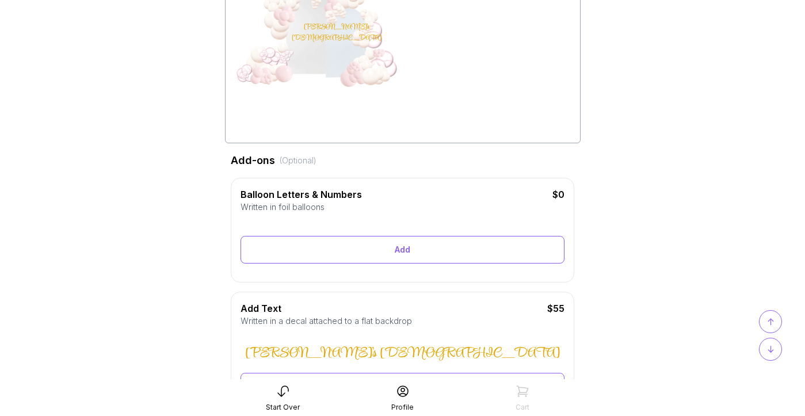
scroll to position [190, 0]
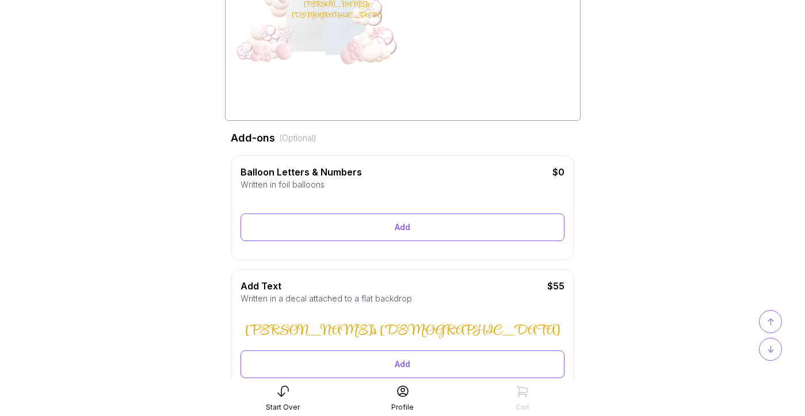
click at [408, 326] on div "Lodi's Baptism" at bounding box center [402, 331] width 315 height 12
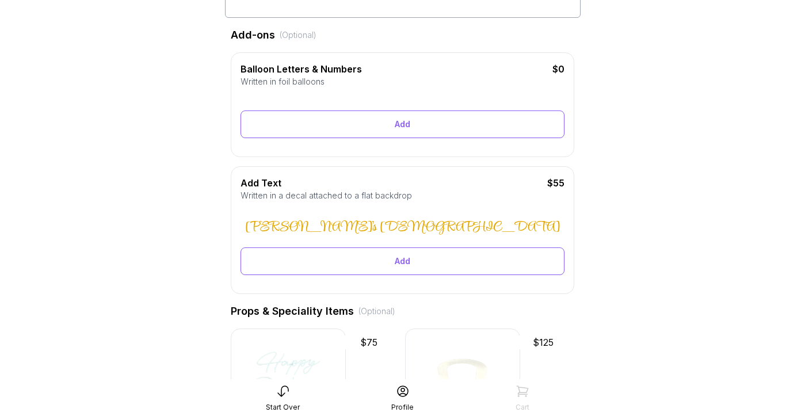
scroll to position [0, 0]
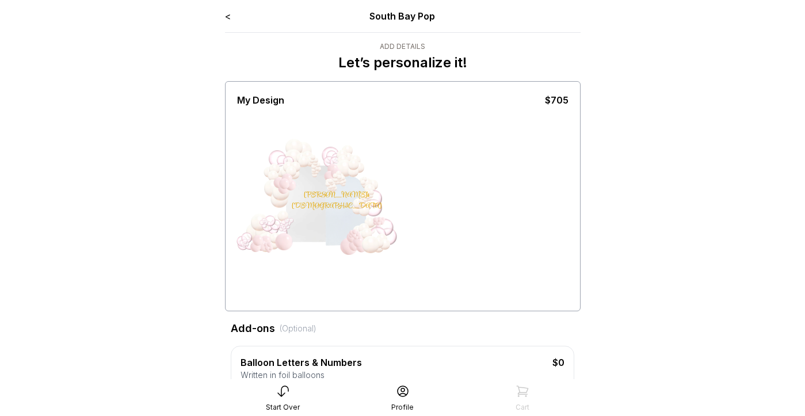
click at [228, 21] on div "<" at bounding box center [228, 16] width 6 height 14
click at [229, 16] on link "<" at bounding box center [228, 16] width 6 height 12
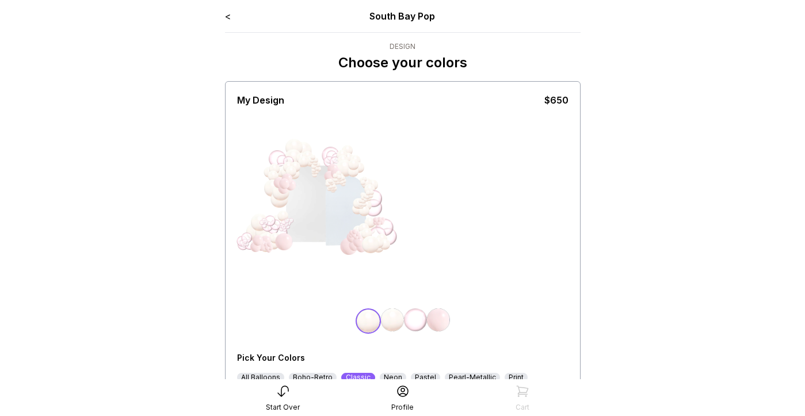
click at [228, 14] on link "<" at bounding box center [228, 16] width 6 height 12
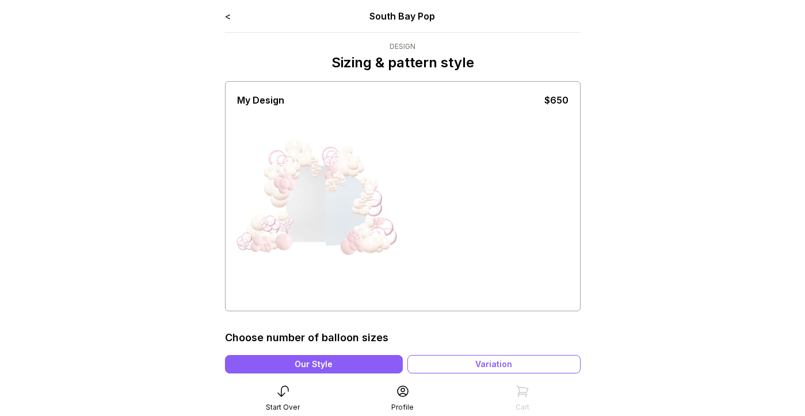
click at [223, 16] on div "< South Bay Pop Design Sizing & pattern style My Design $650 Choose number of b…" at bounding box center [403, 396] width 374 height 792
click at [225, 17] on link "<" at bounding box center [228, 16] width 6 height 12
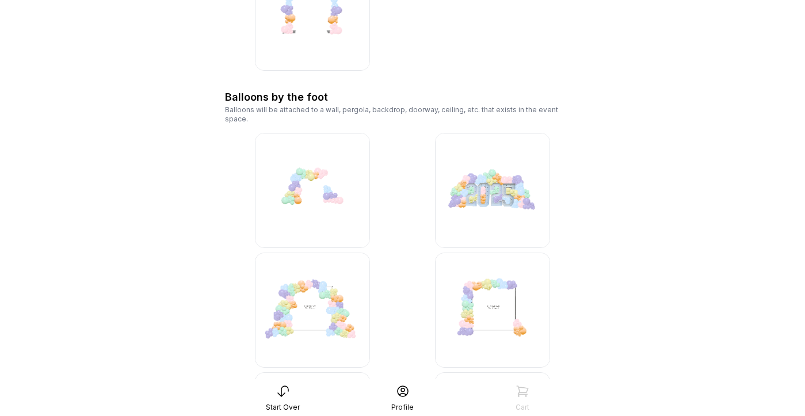
scroll to position [2484, 0]
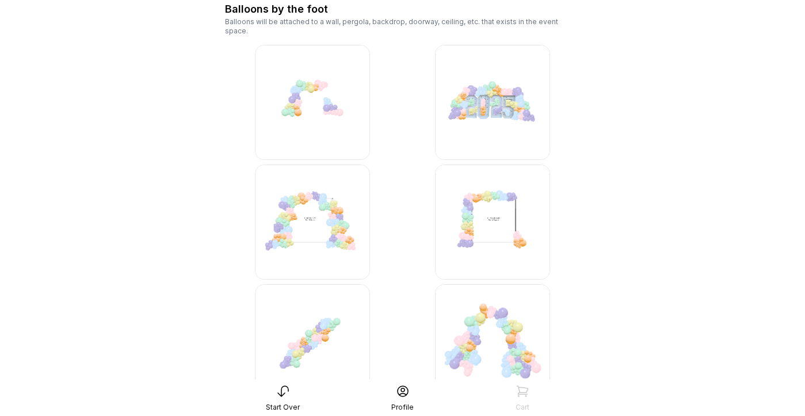
click at [303, 214] on img at bounding box center [312, 221] width 115 height 115
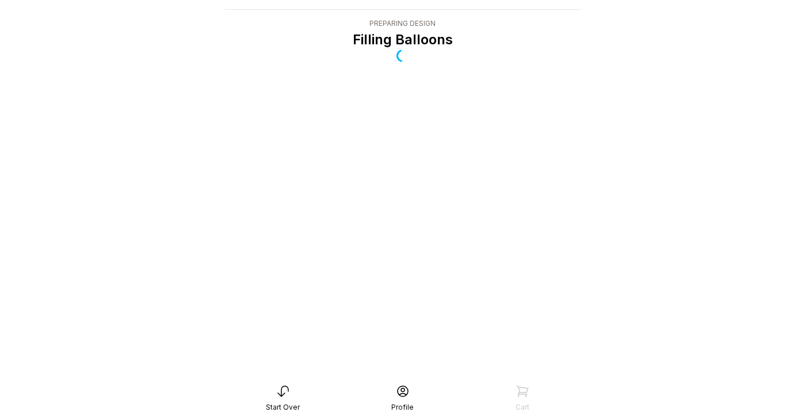
scroll to position [23, 0]
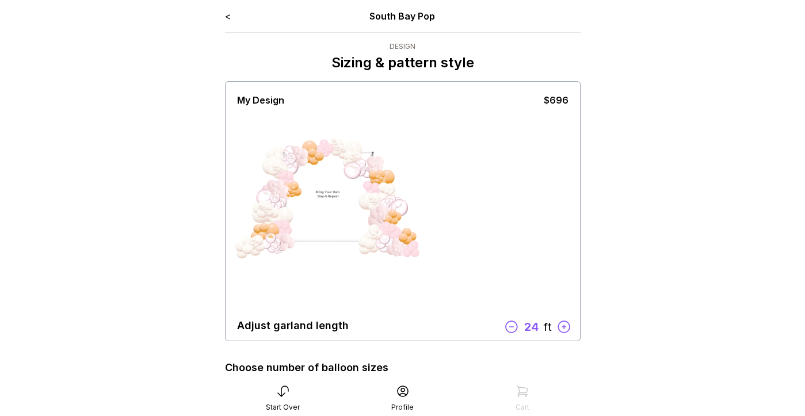
click at [332, 194] on div at bounding box center [327, 201] width 101 height 101
click at [228, 18] on link "<" at bounding box center [228, 16] width 6 height 12
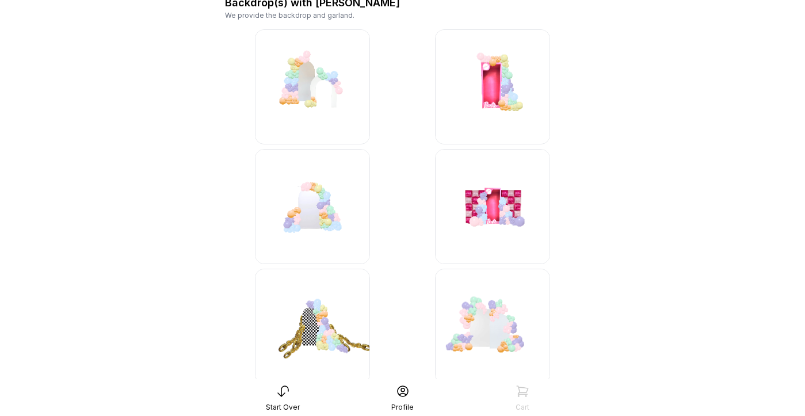
scroll to position [104, 0]
click at [338, 212] on img at bounding box center [312, 207] width 115 height 115
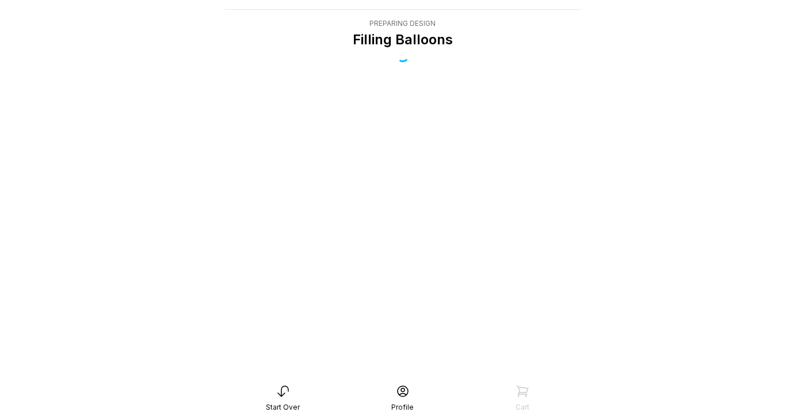
scroll to position [23, 0]
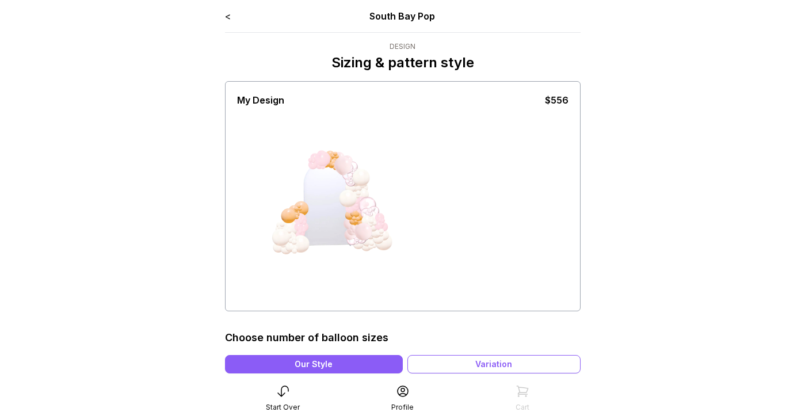
click at [230, 13] on link "<" at bounding box center [228, 16] width 6 height 12
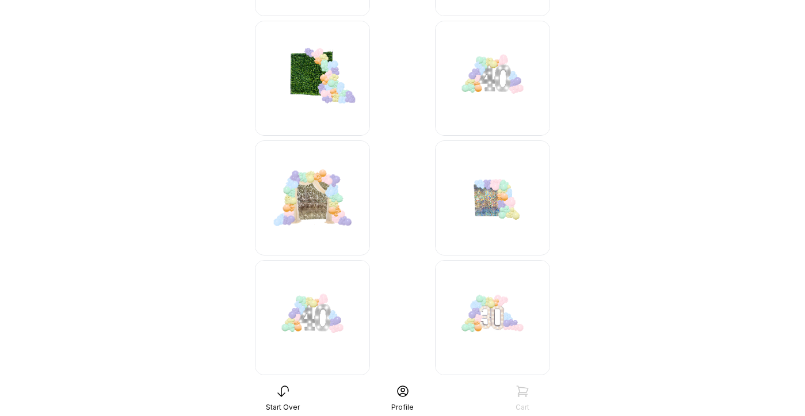
click at [334, 191] on img at bounding box center [312, 197] width 115 height 115
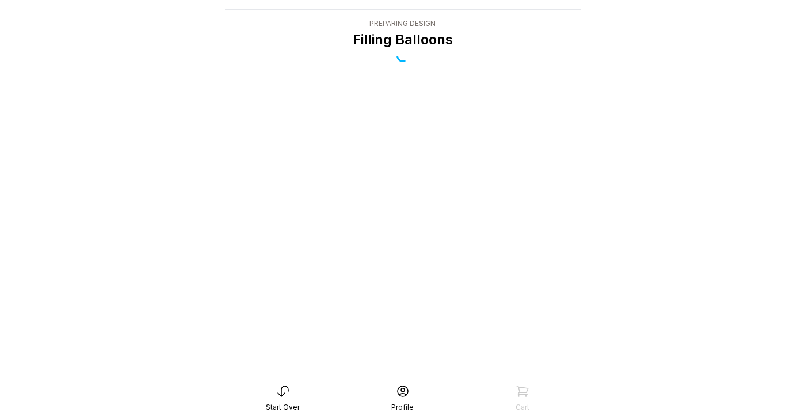
scroll to position [23, 0]
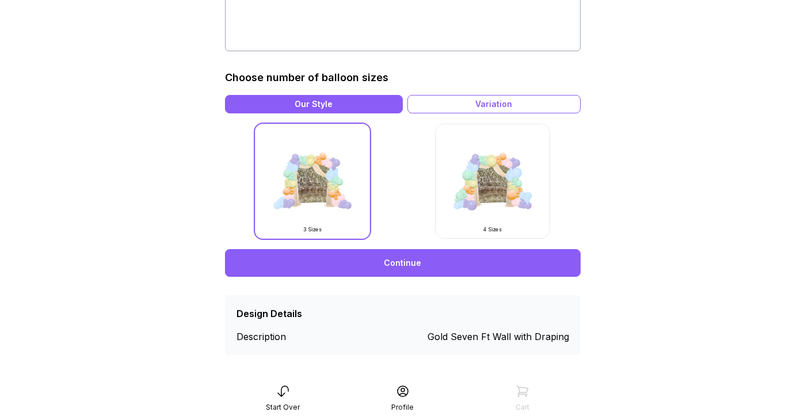
scroll to position [263, 0]
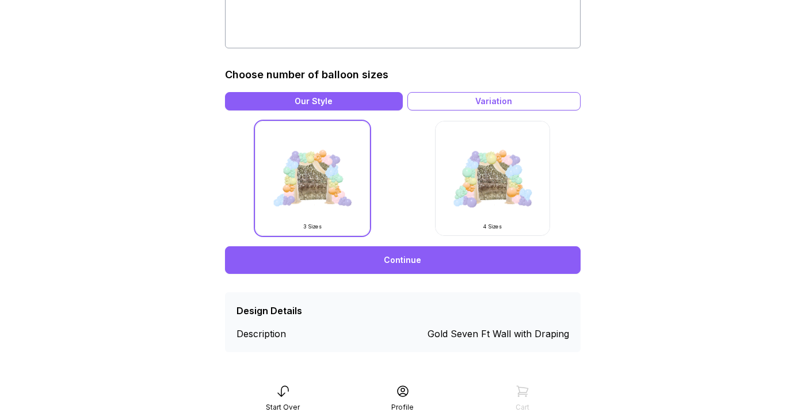
click at [464, 215] on img at bounding box center [492, 178] width 115 height 115
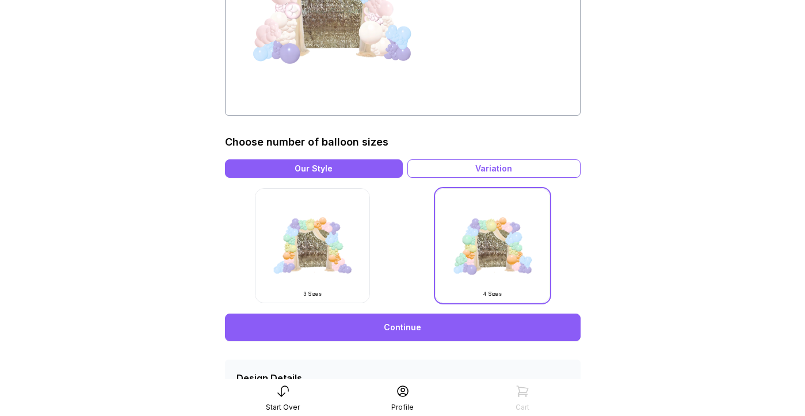
scroll to position [266, 0]
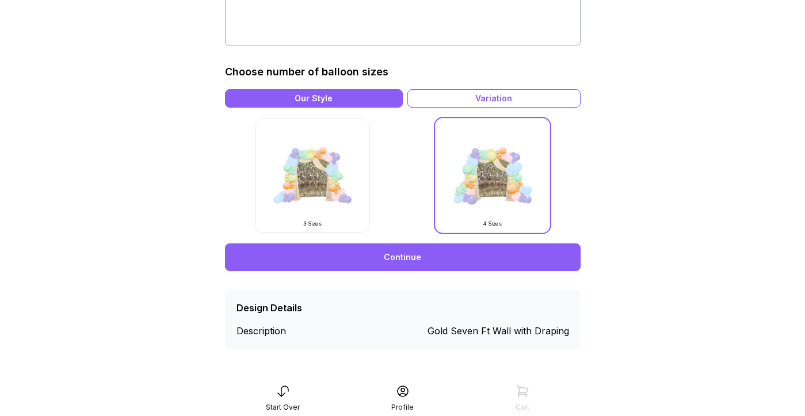
click at [418, 261] on link "Continue" at bounding box center [402, 257] width 355 height 28
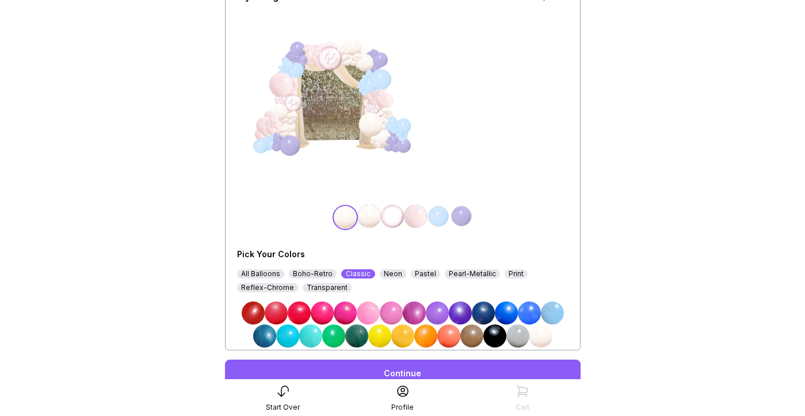
scroll to position [108, 0]
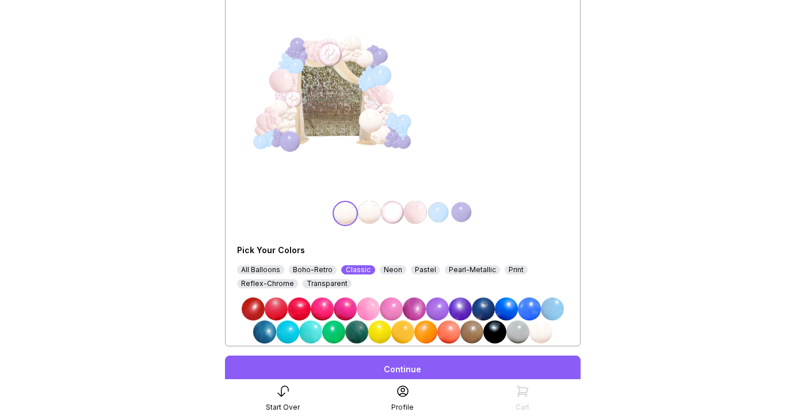
click at [545, 331] on img at bounding box center [540, 331] width 23 height 23
click at [361, 213] on img at bounding box center [369, 212] width 23 height 23
click at [542, 331] on img at bounding box center [540, 331] width 23 height 23
click at [415, 217] on img at bounding box center [415, 212] width 23 height 23
click at [438, 218] on img at bounding box center [438, 212] width 23 height 23
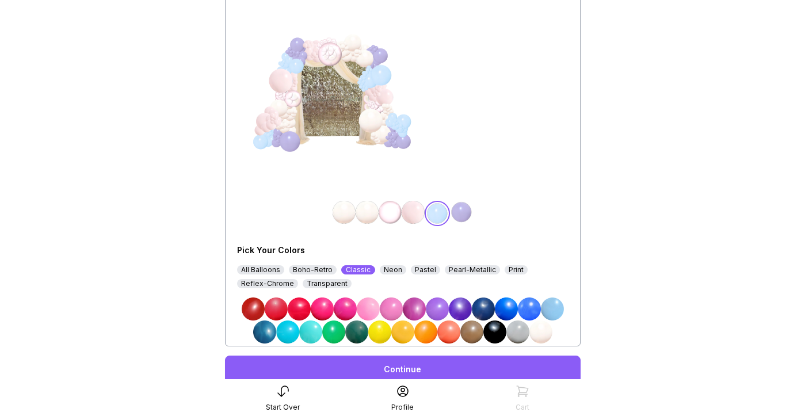
click at [539, 328] on img at bounding box center [540, 331] width 23 height 23
click at [459, 212] on img at bounding box center [461, 212] width 23 height 23
click at [546, 331] on img at bounding box center [540, 331] width 23 height 23
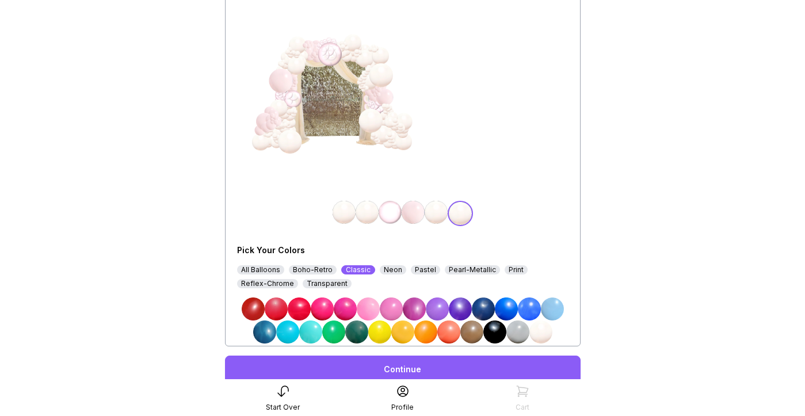
click at [383, 208] on img at bounding box center [389, 212] width 23 height 23
click at [541, 330] on img at bounding box center [540, 331] width 23 height 23
click at [346, 209] on img at bounding box center [343, 212] width 23 height 23
click at [448, 270] on div "Pearl-Metallic" at bounding box center [472, 269] width 55 height 9
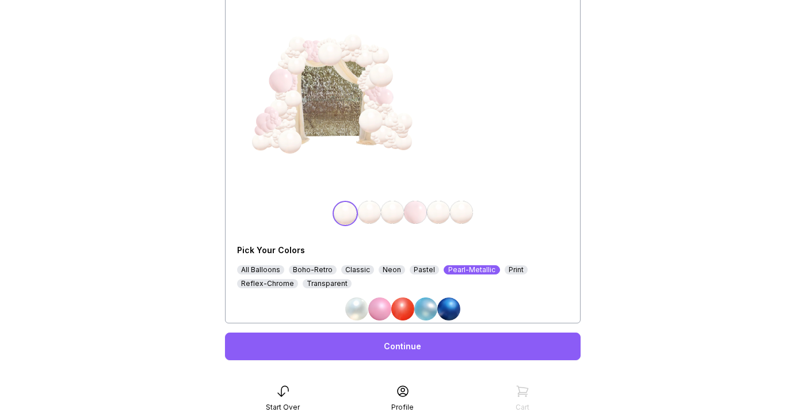
click at [335, 287] on div "Transparent" at bounding box center [326, 283] width 49 height 9
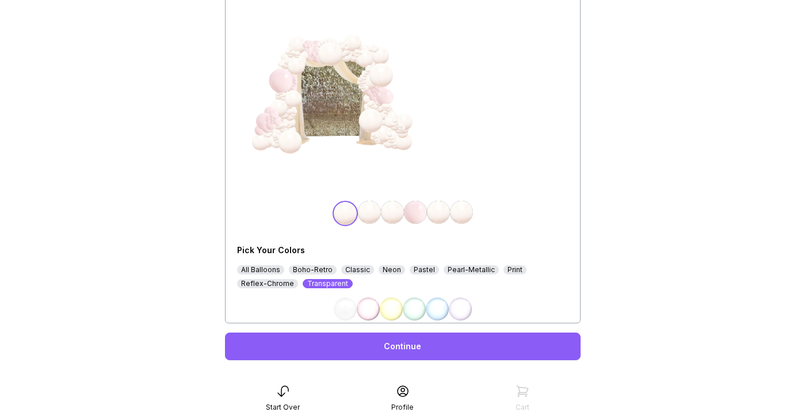
click at [367, 308] on img at bounding box center [368, 308] width 23 height 23
click at [447, 354] on link "Continue" at bounding box center [402, 346] width 355 height 28
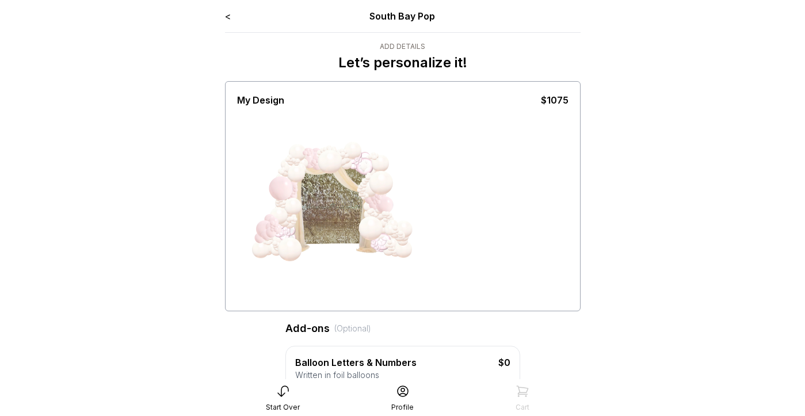
click at [227, 14] on link "<" at bounding box center [228, 16] width 6 height 12
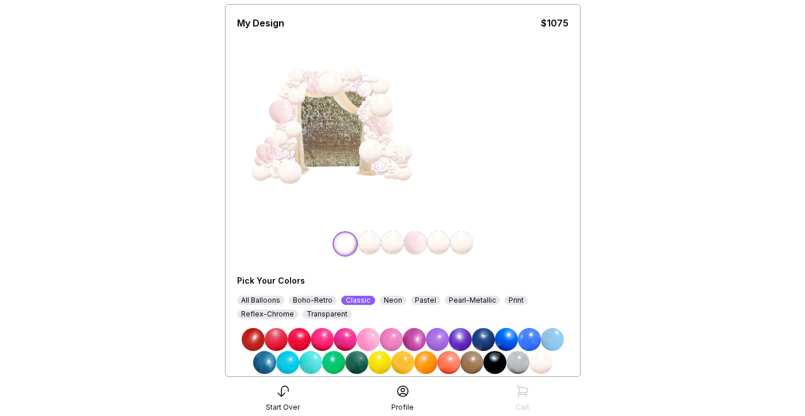
scroll to position [49, 0]
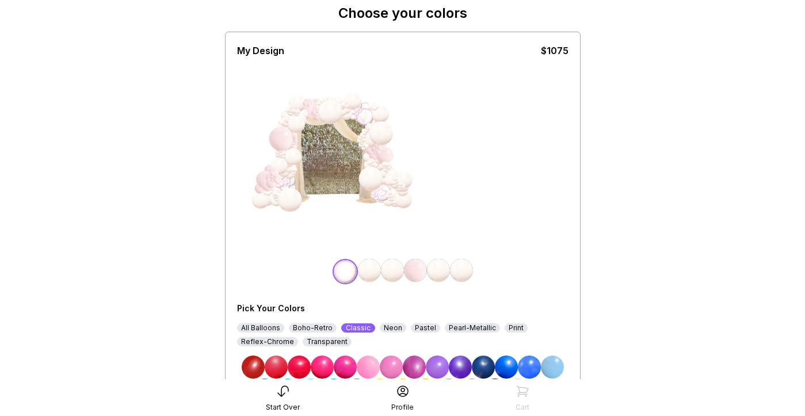
click at [350, 133] on div at bounding box center [331, 165] width 94 height 108
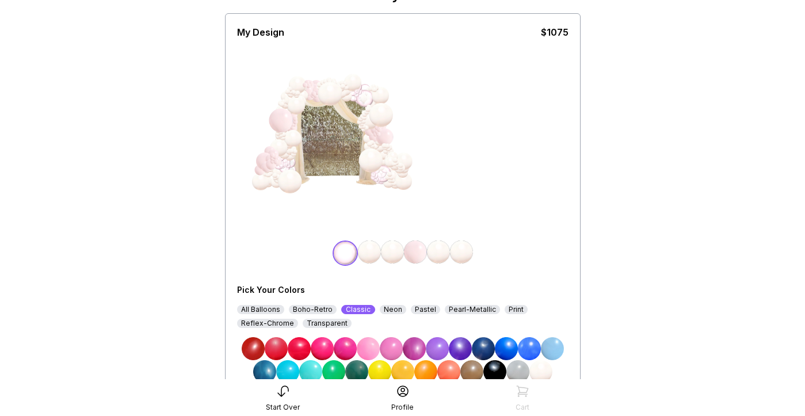
scroll to position [151, 0]
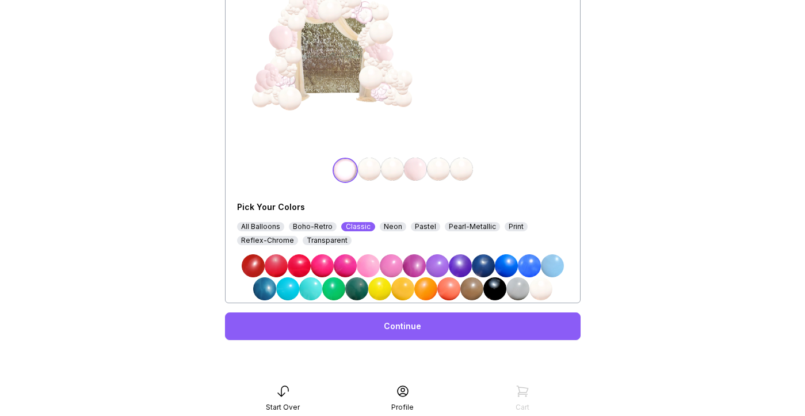
click at [400, 316] on link "Continue" at bounding box center [402, 326] width 355 height 28
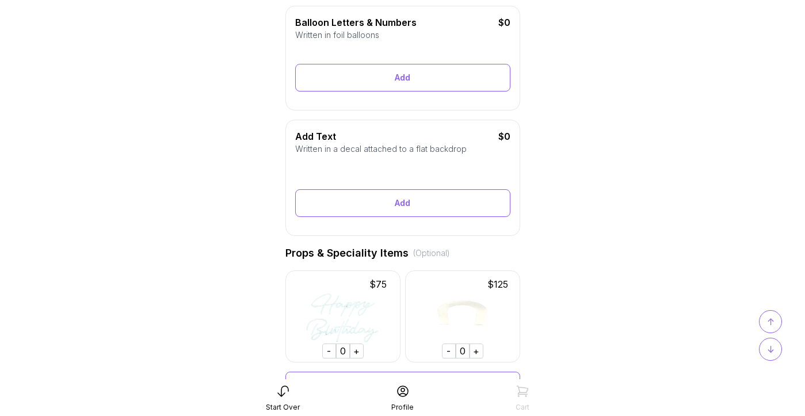
scroll to position [326, 0]
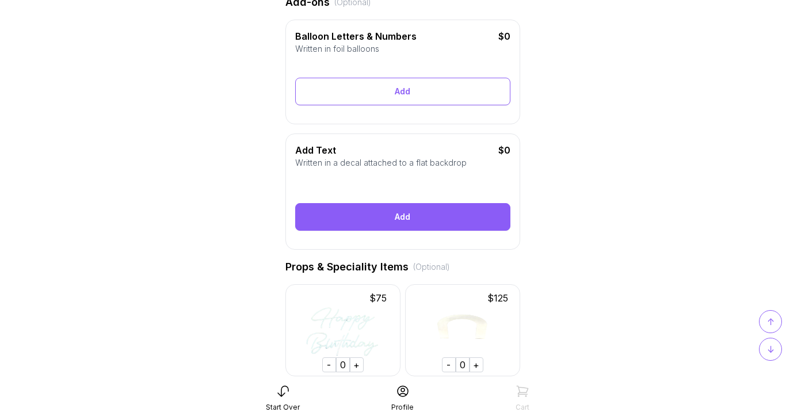
click at [399, 220] on div "Add" at bounding box center [402, 217] width 215 height 28
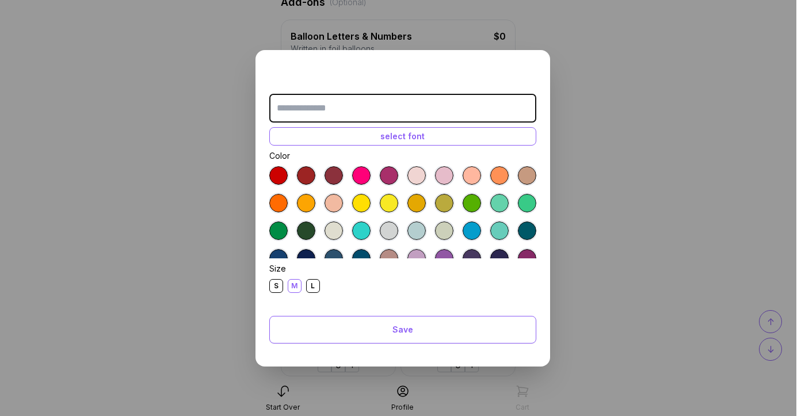
click at [368, 114] on input "text" at bounding box center [402, 108] width 267 height 29
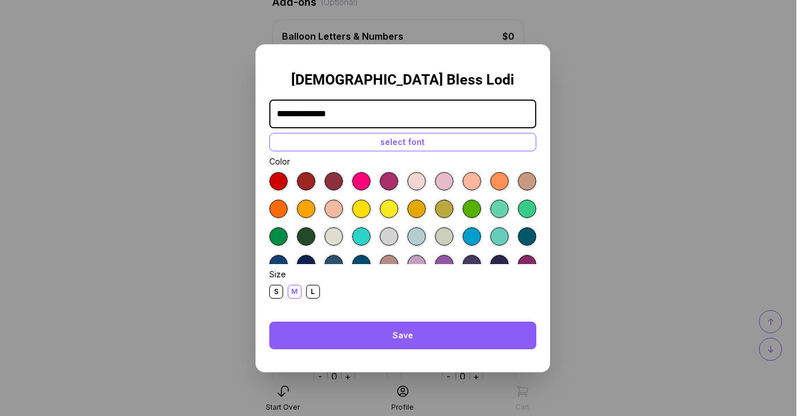
type input "**********"
click at [414, 329] on div "Save" at bounding box center [402, 335] width 267 height 28
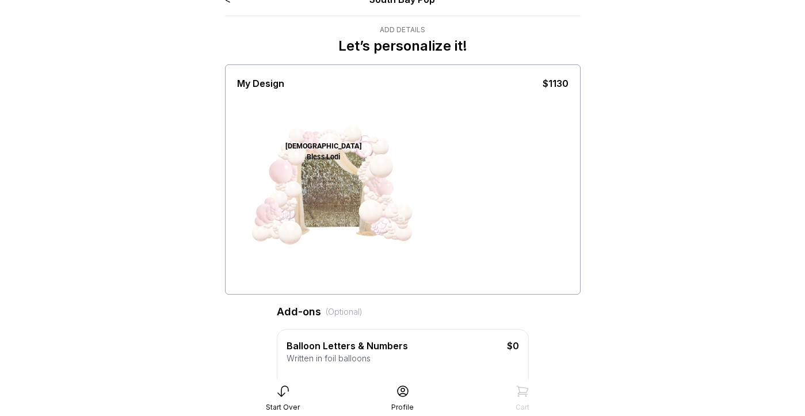
scroll to position [14, 0]
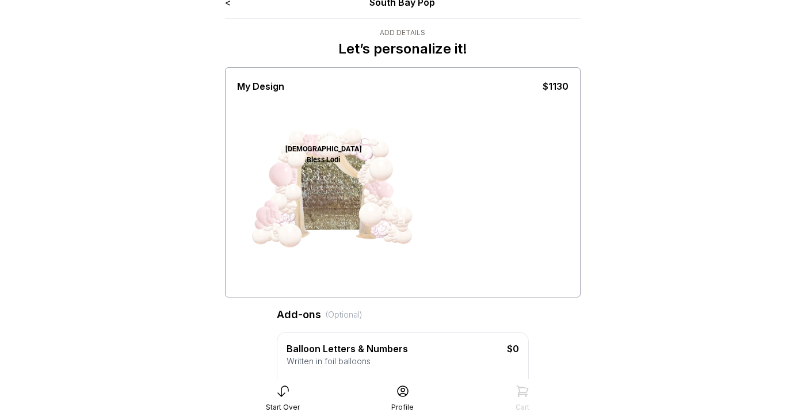
click at [312, 152] on div "[DEMOGRAPHIC_DATA] Bless Lodi" at bounding box center [323, 155] width 86 height 22
drag, startPoint x: 314, startPoint y: 149, endPoint x: 364, endPoint y: 220, distance: 86.6
click at [364, 220] on div "[DEMOGRAPHIC_DATA] Bless Lodi" at bounding box center [323, 194] width 86 height 101
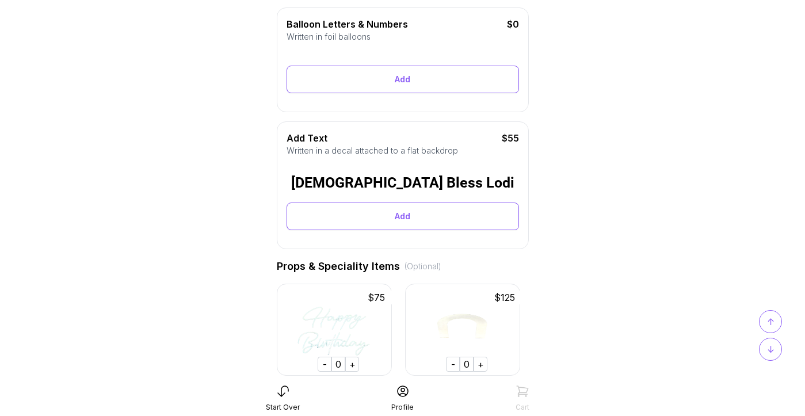
scroll to position [353, 0]
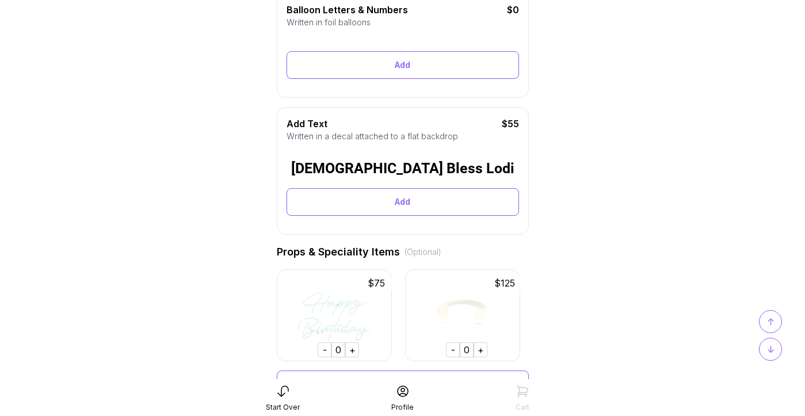
click at [399, 171] on div "[DEMOGRAPHIC_DATA] Bless Lodi" at bounding box center [402, 169] width 223 height 12
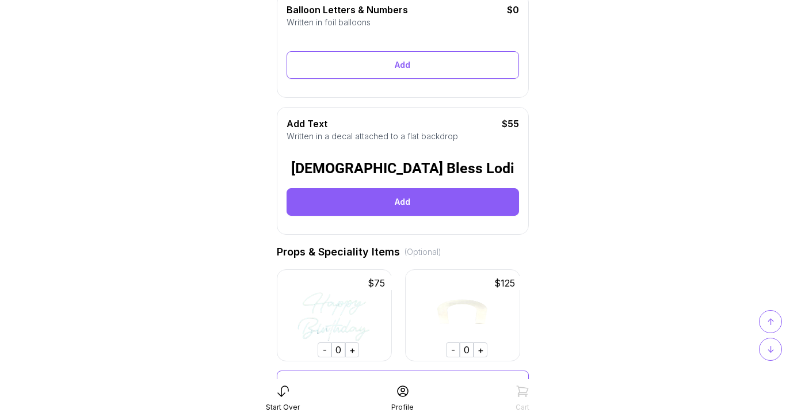
click at [405, 205] on div "Add" at bounding box center [402, 202] width 232 height 28
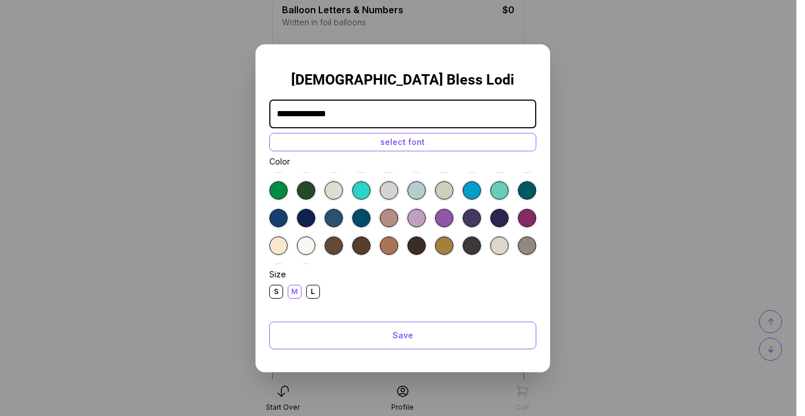
scroll to position [64, 0]
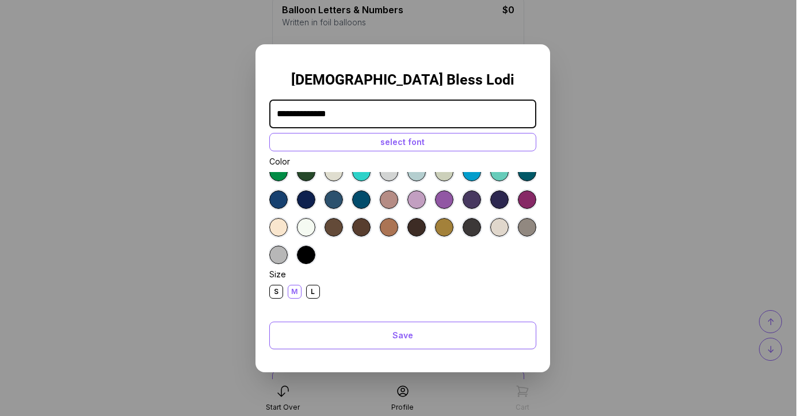
click at [305, 226] on div at bounding box center [306, 227] width 18 height 18
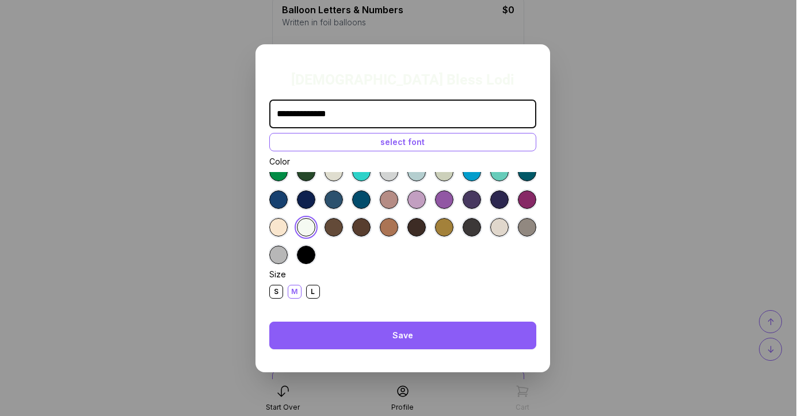
click at [412, 331] on div "Save" at bounding box center [402, 335] width 267 height 28
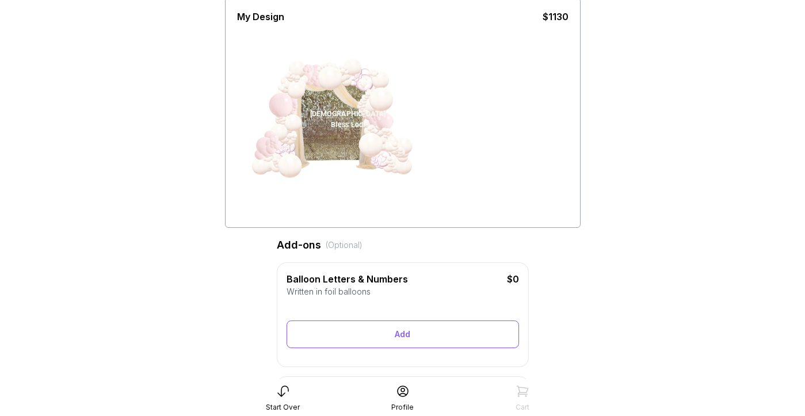
scroll to position [0, 0]
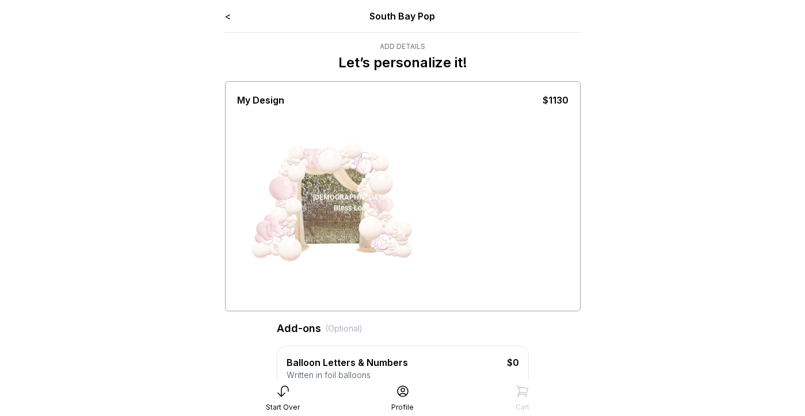
click at [340, 200] on div "[DEMOGRAPHIC_DATA] Bless Lodi" at bounding box center [350, 203] width 86 height 22
click at [439, 197] on div "[DEMOGRAPHIC_DATA] Bless Lodi" at bounding box center [402, 207] width 331 height 201
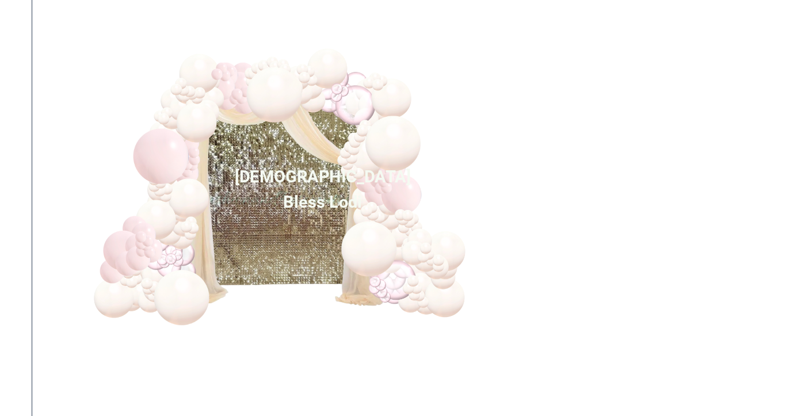
scroll to position [23, 0]
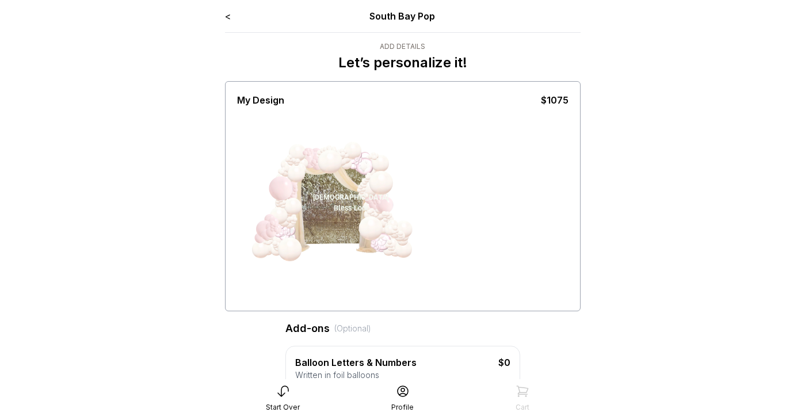
scroll to position [23, 0]
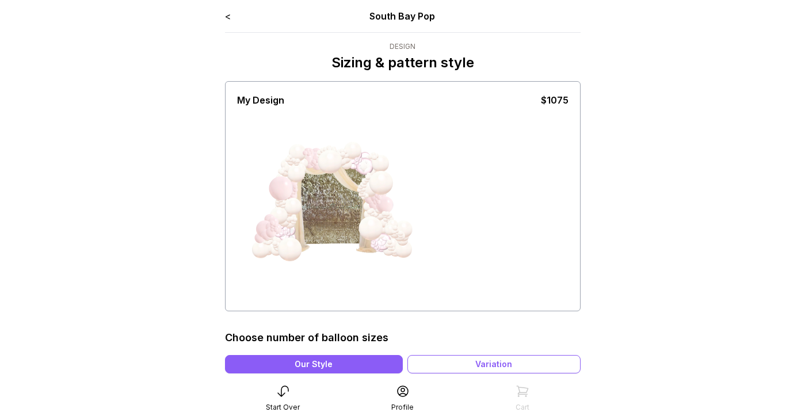
click at [227, 17] on link "<" at bounding box center [228, 16] width 6 height 12
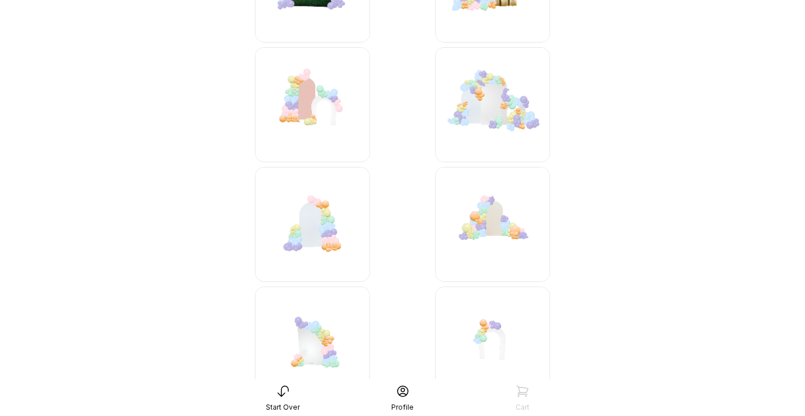
scroll to position [1404, 0]
click at [483, 330] on img at bounding box center [492, 342] width 115 height 115
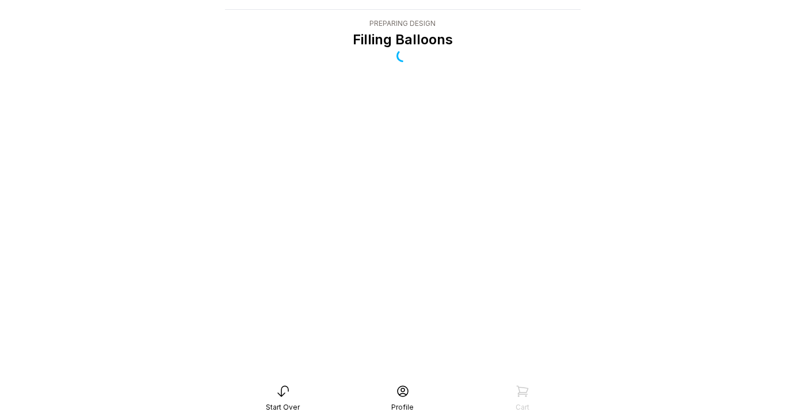
scroll to position [23, 0]
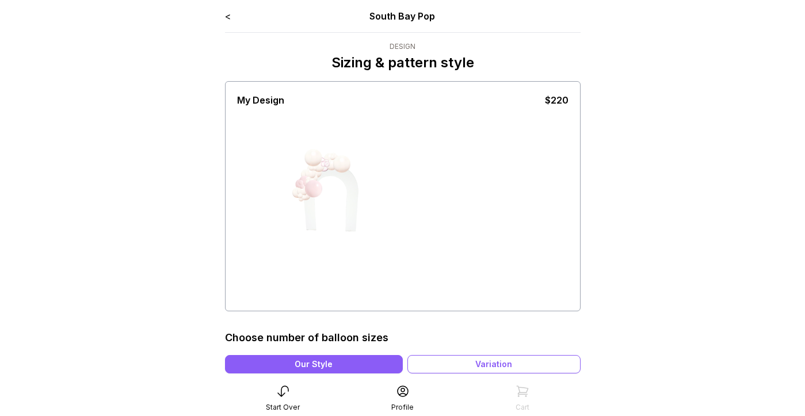
click at [229, 13] on link "<" at bounding box center [228, 16] width 6 height 12
